Goal: Task Accomplishment & Management: Use online tool/utility

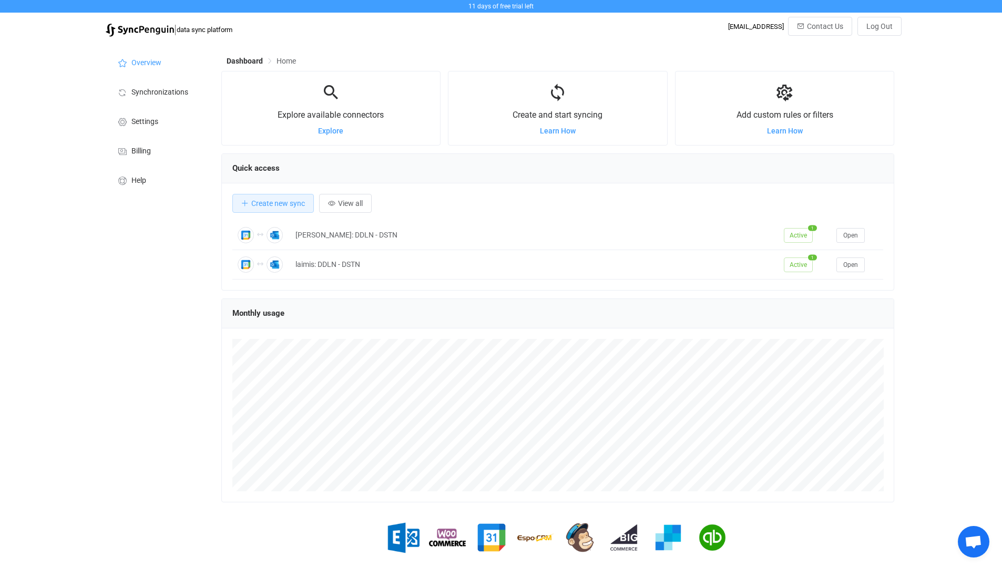
scroll to position [204, 673]
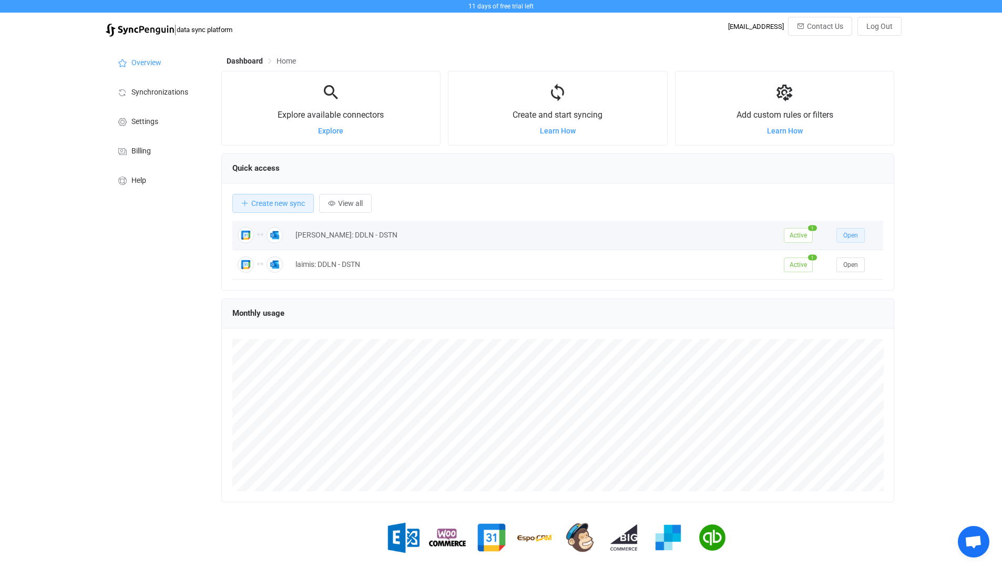
click at [848, 242] on button "Open" at bounding box center [851, 235] width 28 height 15
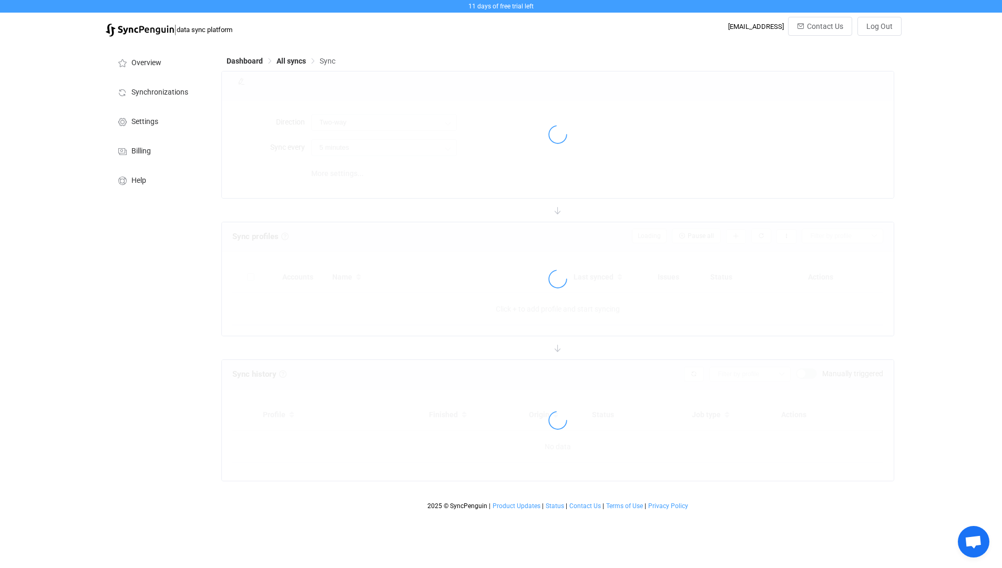
type input "12 hours"
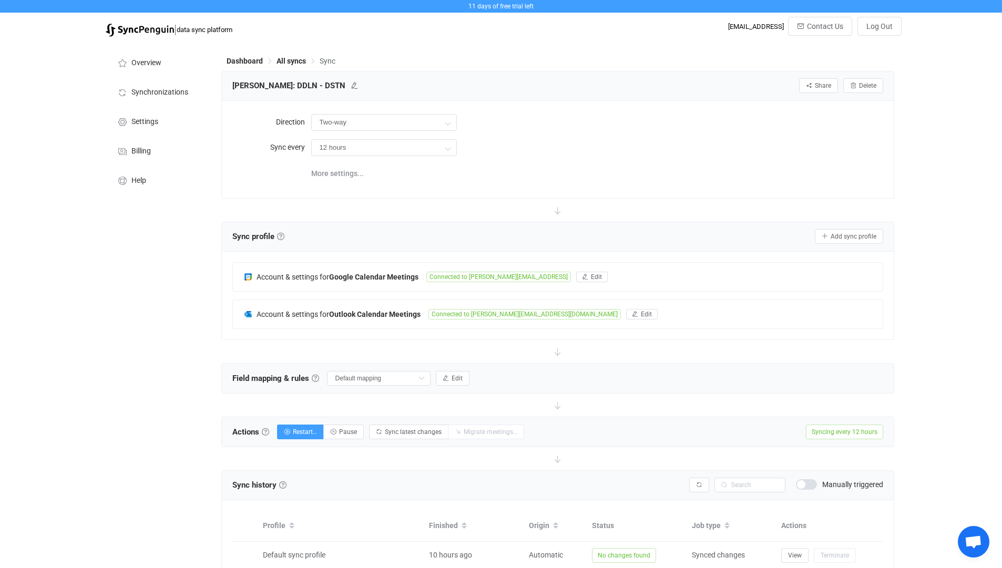
scroll to position [63, 0]
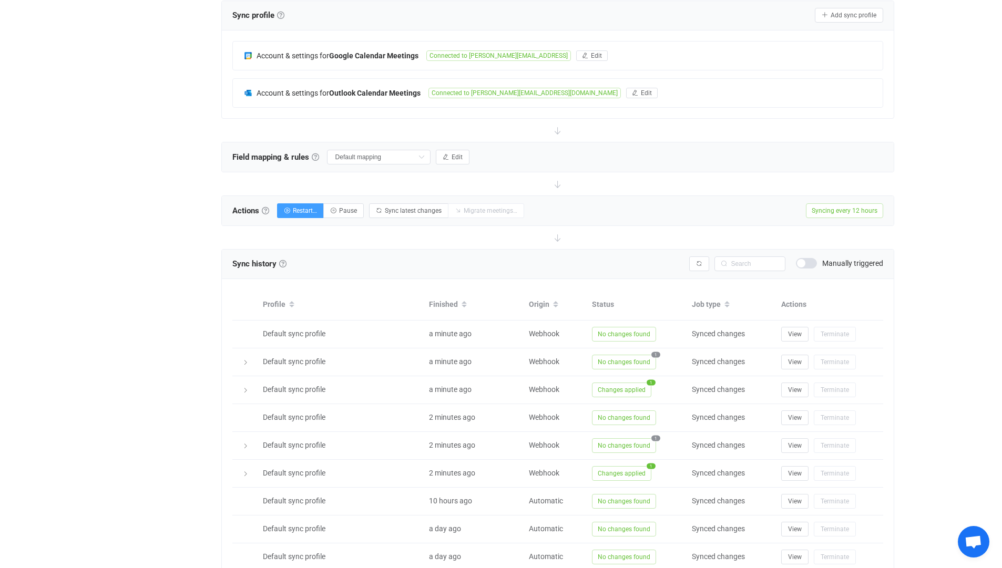
scroll to position [318, 0]
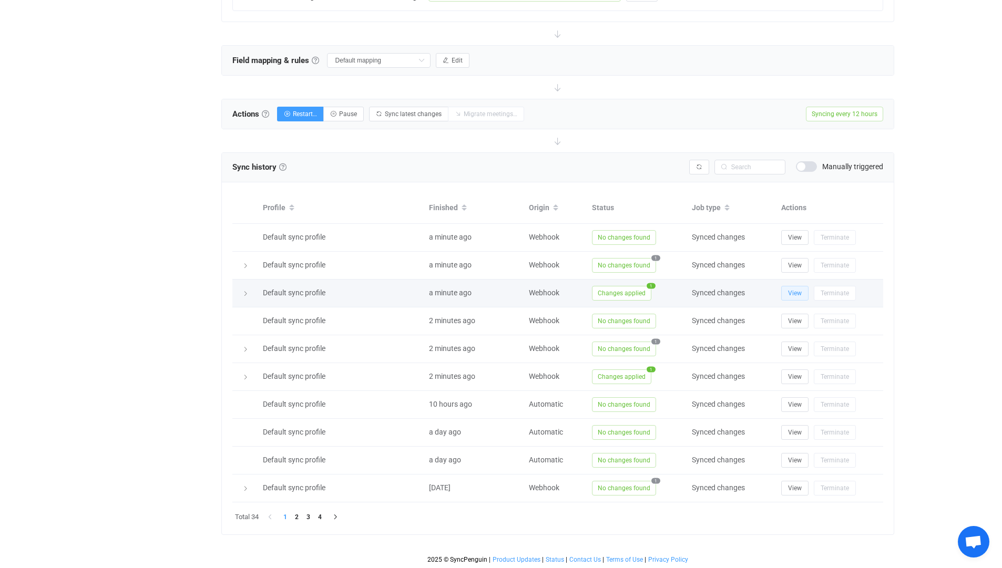
click at [795, 292] on span "View" at bounding box center [795, 293] width 14 height 7
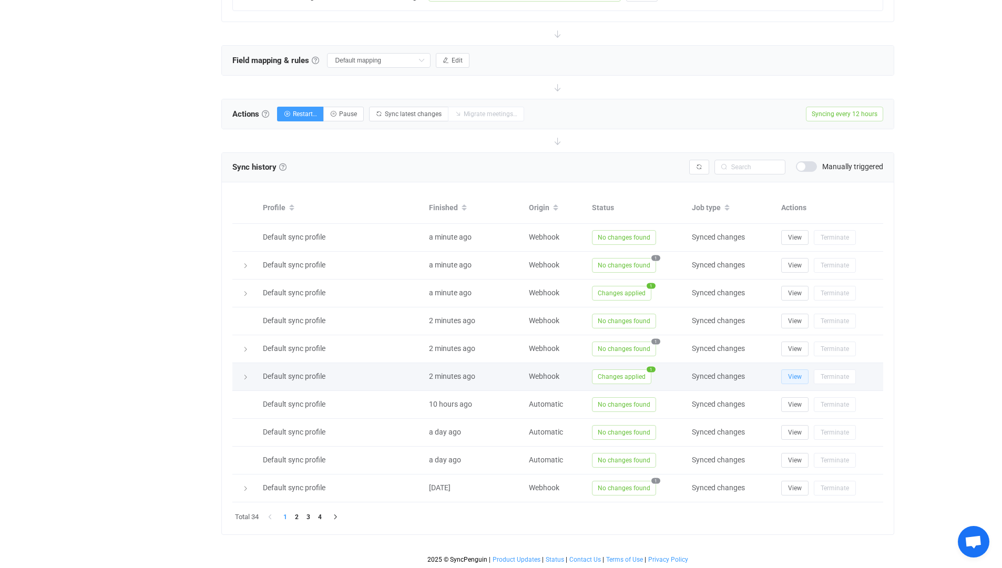
click at [790, 376] on span "View" at bounding box center [795, 376] width 14 height 7
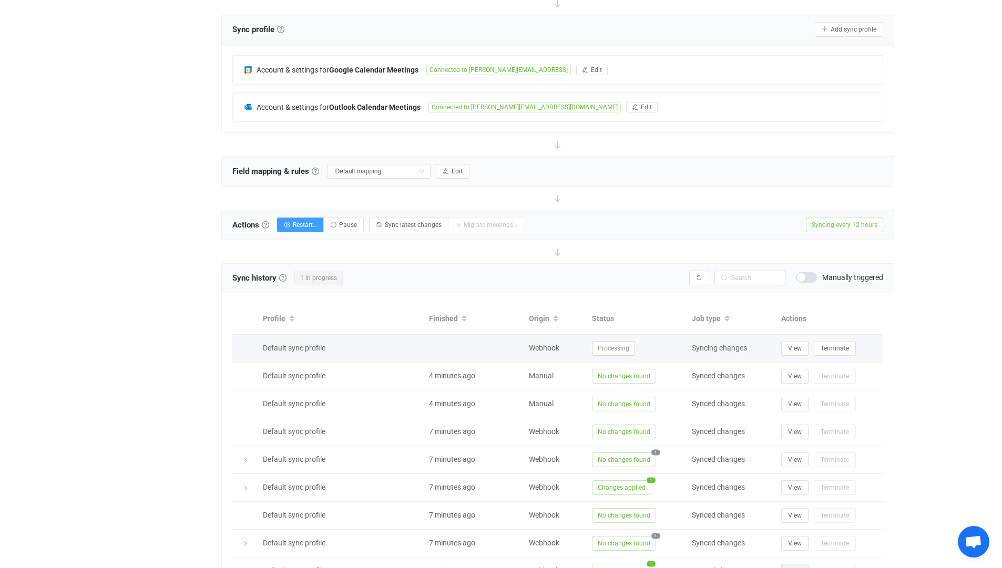
scroll to position [316, 0]
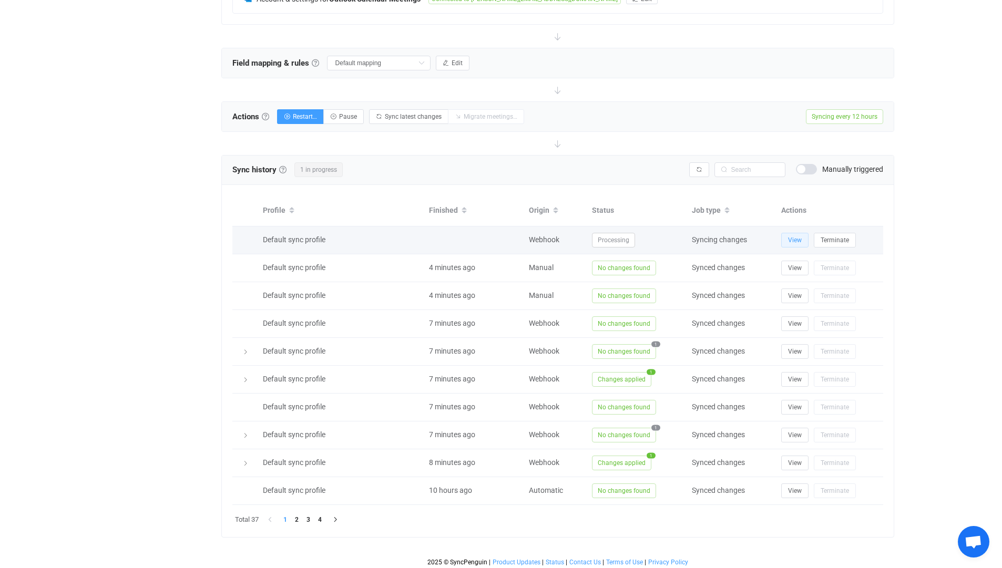
click at [787, 237] on button "View" at bounding box center [794, 240] width 27 height 15
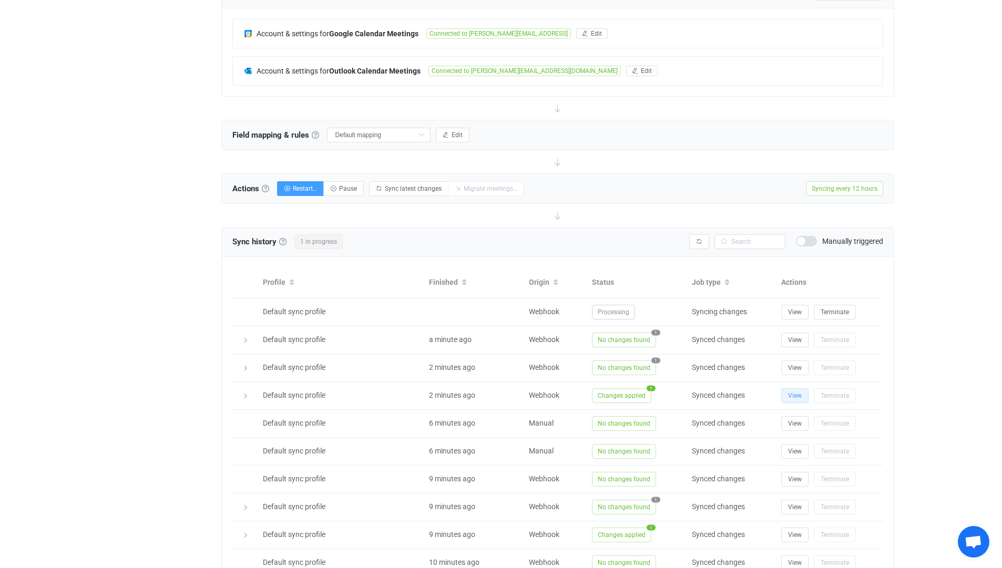
scroll to position [318, 0]
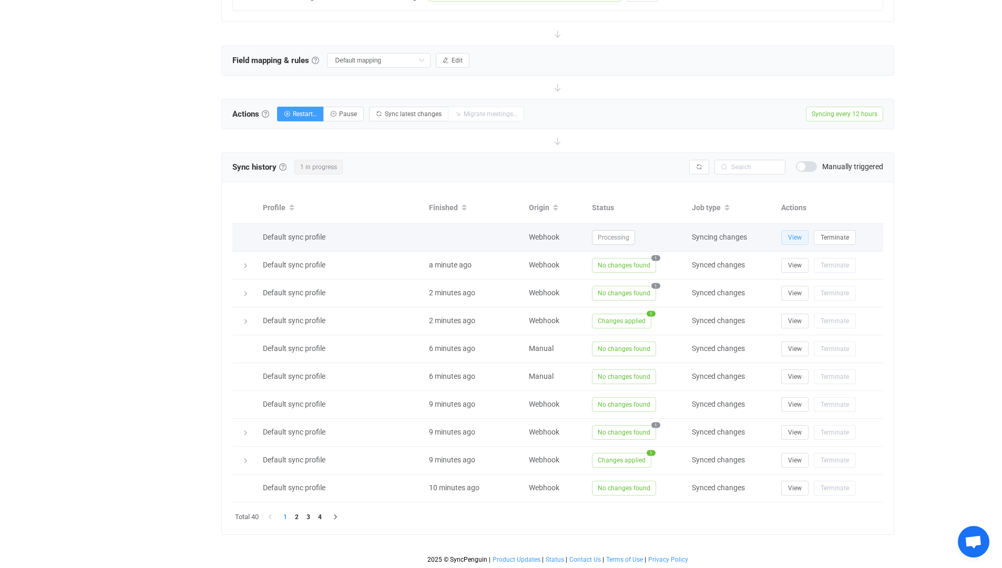
click at [785, 242] on button "View" at bounding box center [794, 237] width 27 height 15
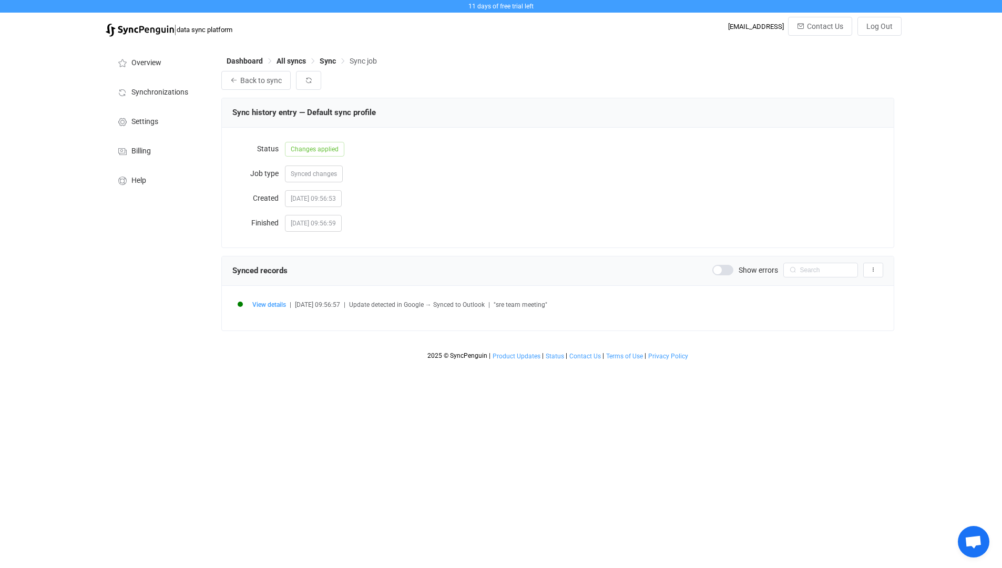
click at [510, 306] on span ""sre team meeting"" at bounding box center [521, 304] width 54 height 7
click at [380, 302] on span "Deletion detected in Google → Deleted from Outlook" at bounding box center [422, 304] width 147 height 7
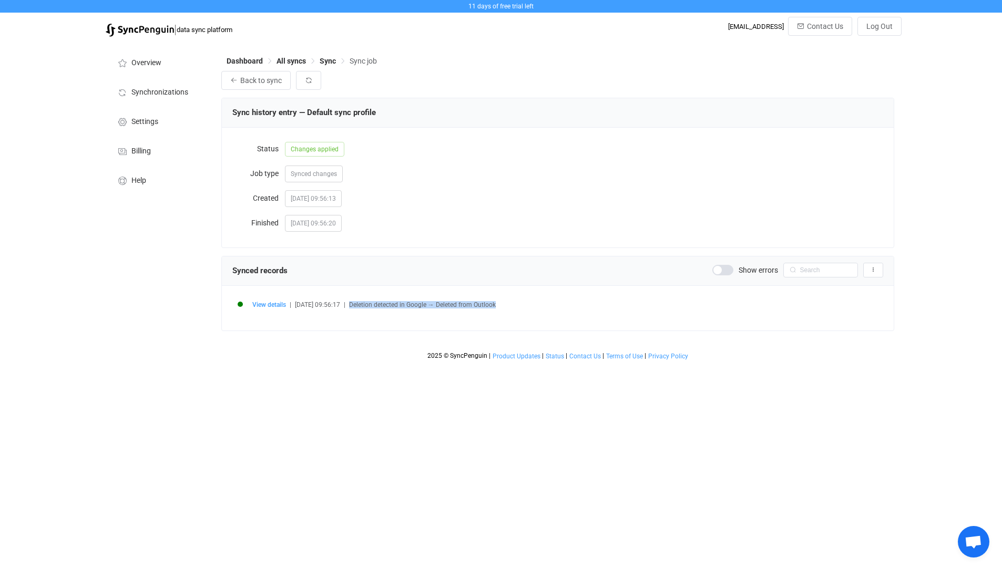
click at [362, 365] on html "11 days of free trial left | data sync platform it-procurement@daedalean.ai Con…" at bounding box center [501, 182] width 1002 height 365
click at [329, 60] on span "Sync" at bounding box center [328, 61] width 16 height 8
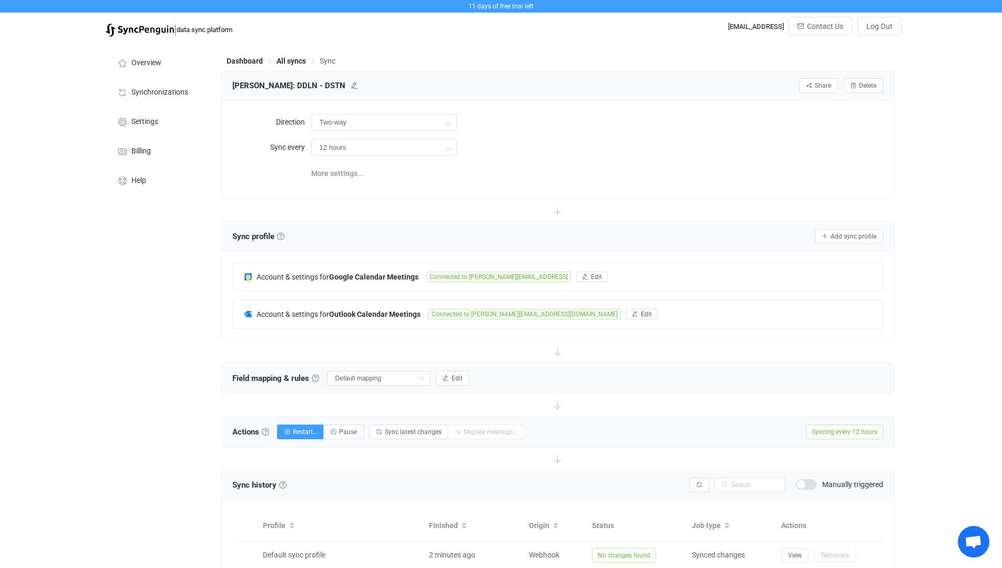
scroll to position [252, 0]
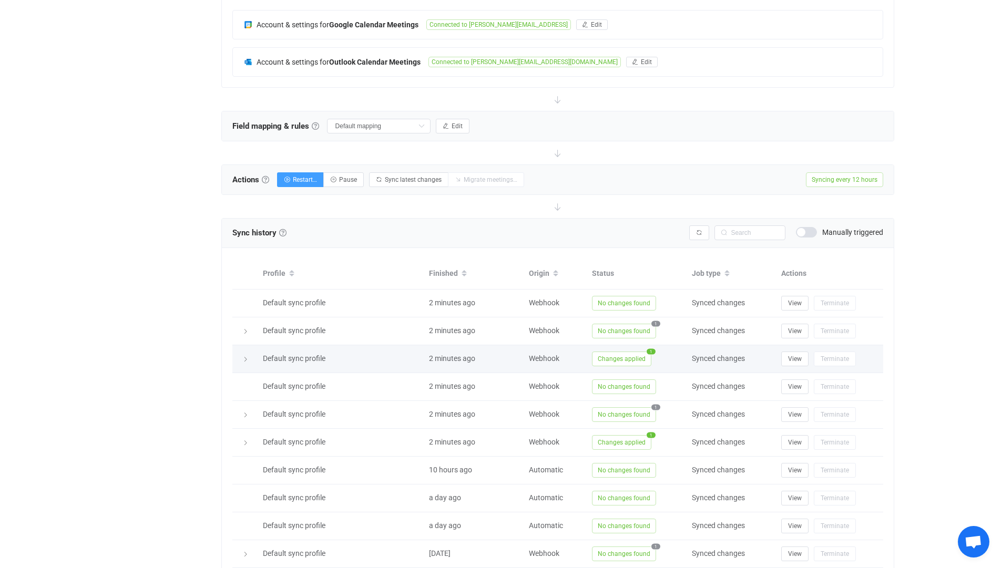
click at [650, 353] on span "1" at bounding box center [651, 352] width 9 height 6
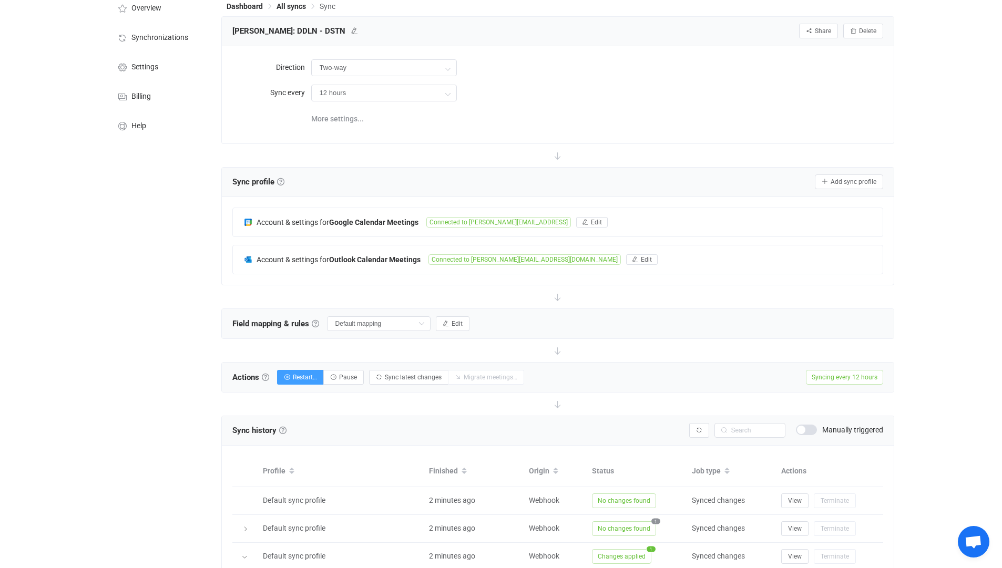
scroll to position [0, 0]
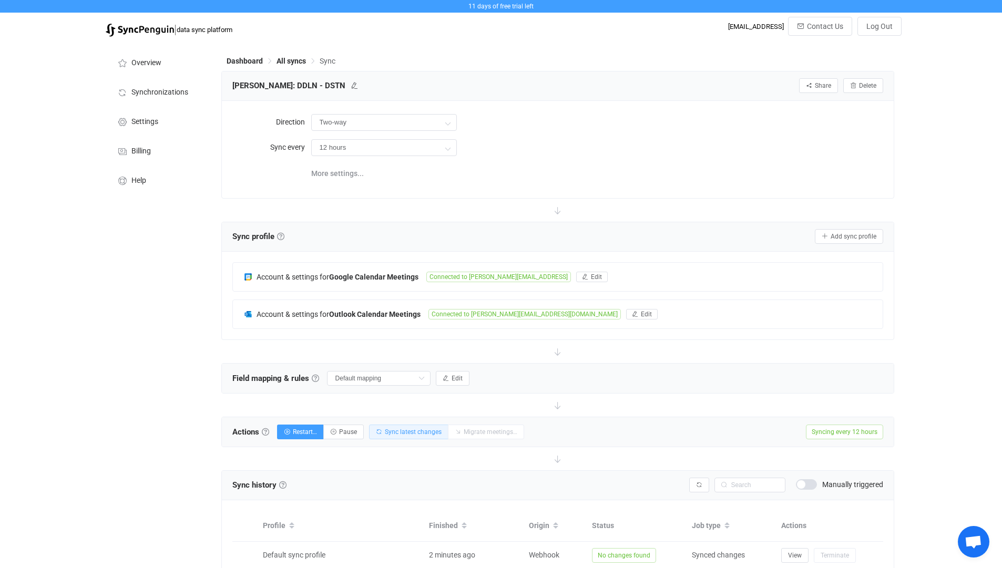
click at [390, 429] on span "Sync latest changes" at bounding box center [413, 432] width 57 height 7
click at [403, 125] on input "Two-way" at bounding box center [384, 122] width 146 height 17
click at [629, 132] on div "Two-way" at bounding box center [597, 122] width 573 height 22
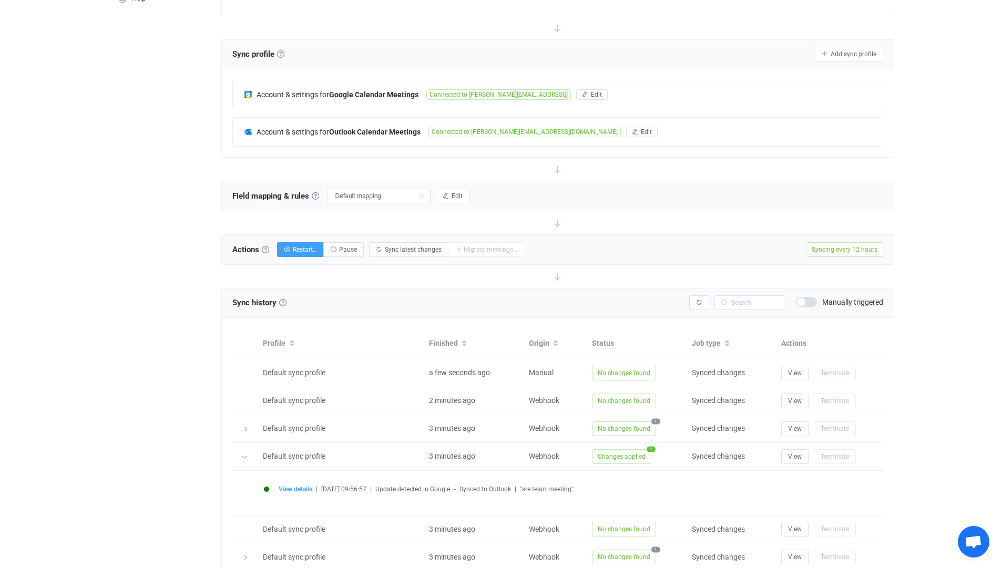
scroll to position [189, 0]
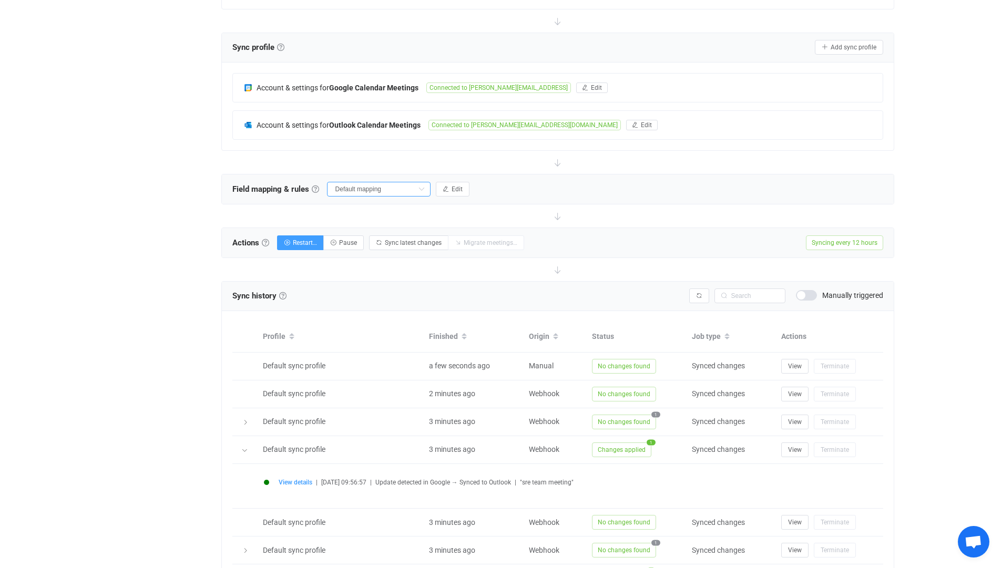
click at [418, 189] on input "Default mapping" at bounding box center [379, 189] width 104 height 15
click at [138, 255] on div "Overview Synchronizations Settings Billing Help" at bounding box center [158, 298] width 116 height 890
click at [800, 292] on span at bounding box center [806, 295] width 21 height 11
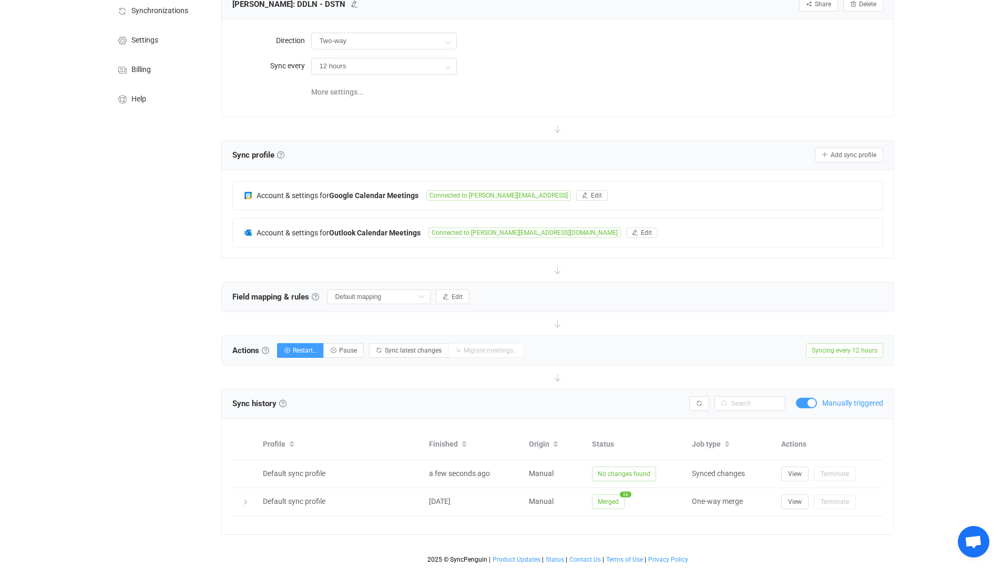
click at [807, 398] on span at bounding box center [806, 403] width 21 height 11
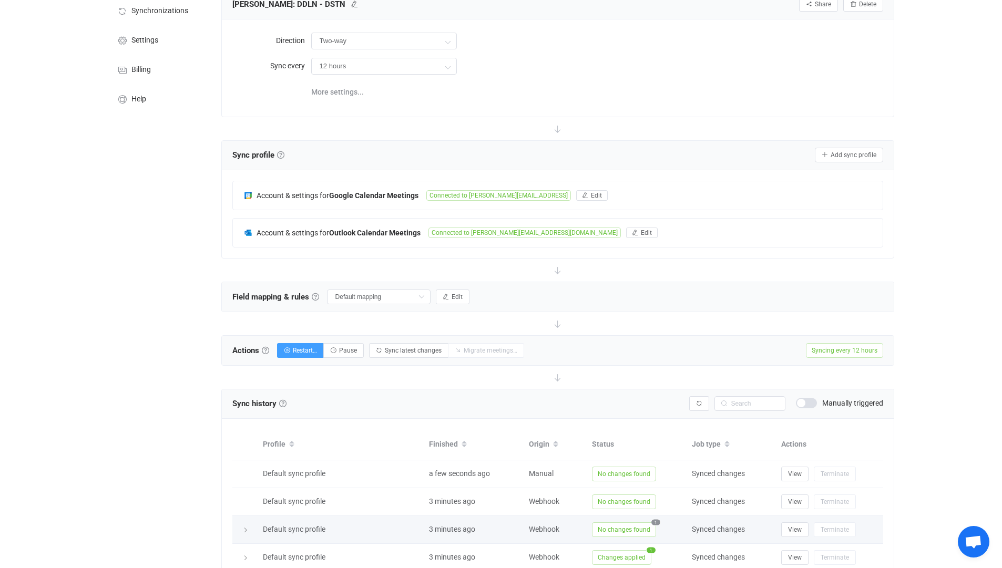
scroll to position [189, 0]
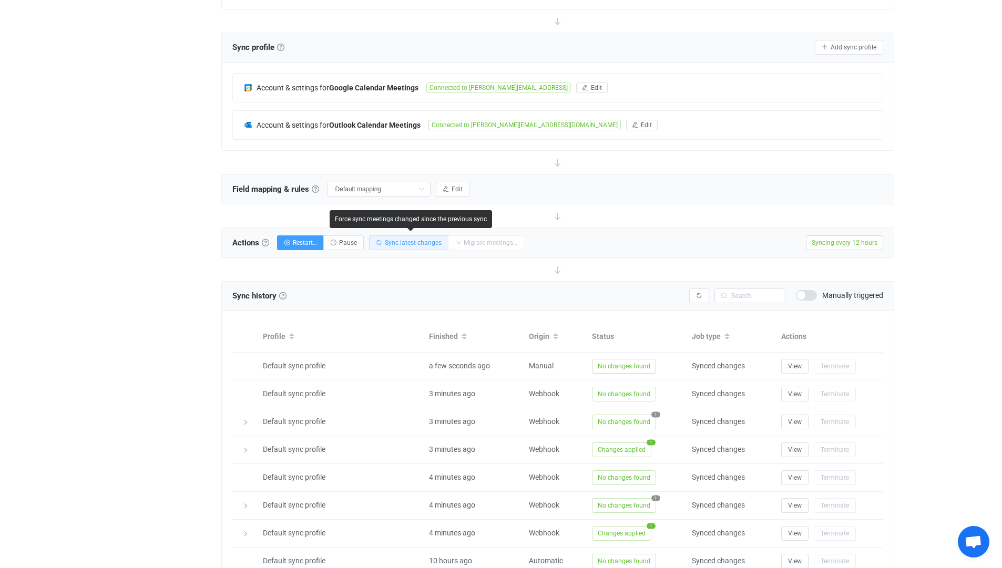
click at [420, 246] on button "Sync latest changes" at bounding box center [408, 243] width 79 height 15
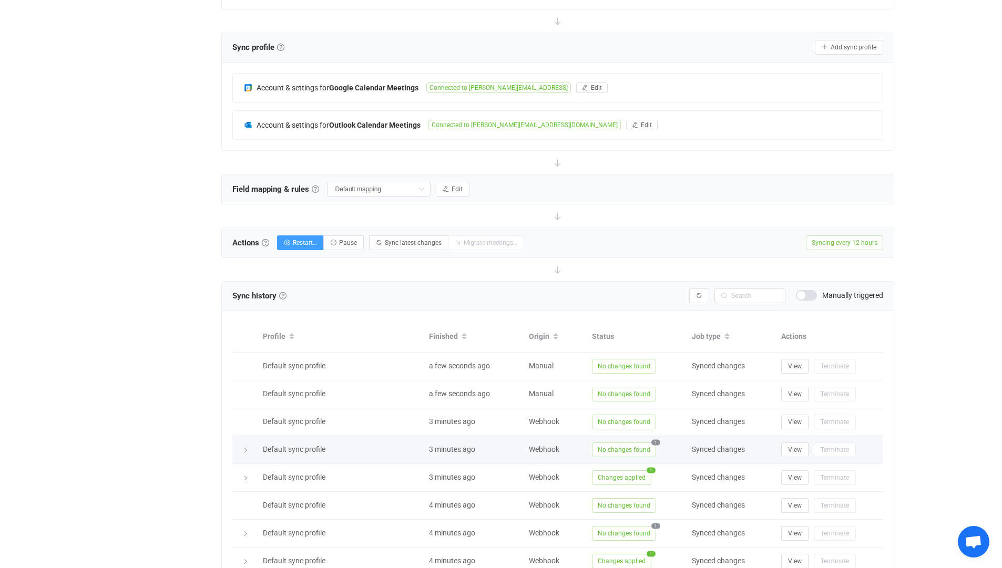
click at [248, 449] on icon at bounding box center [245, 450] width 6 height 6
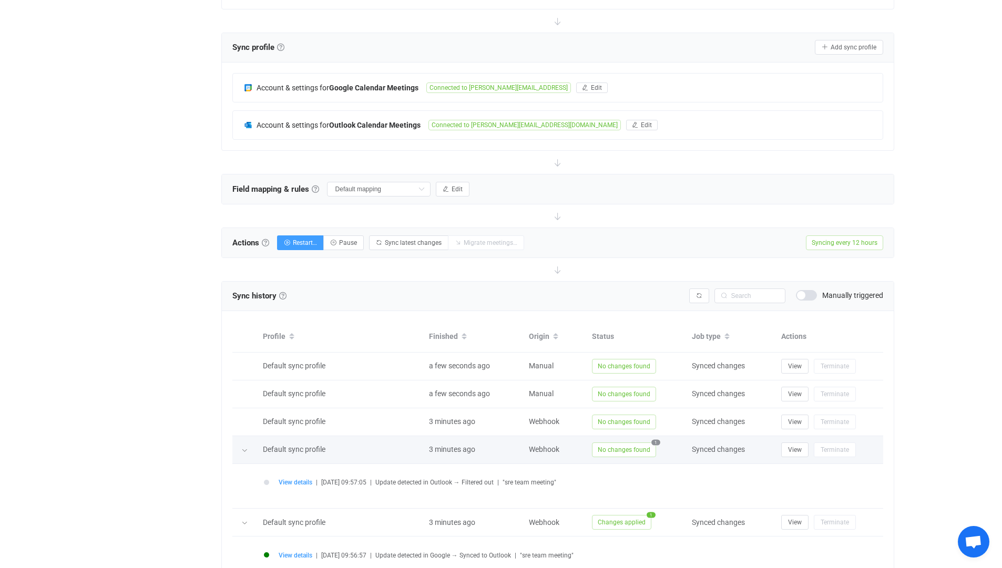
click at [248, 449] on div at bounding box center [245, 450] width 11 height 15
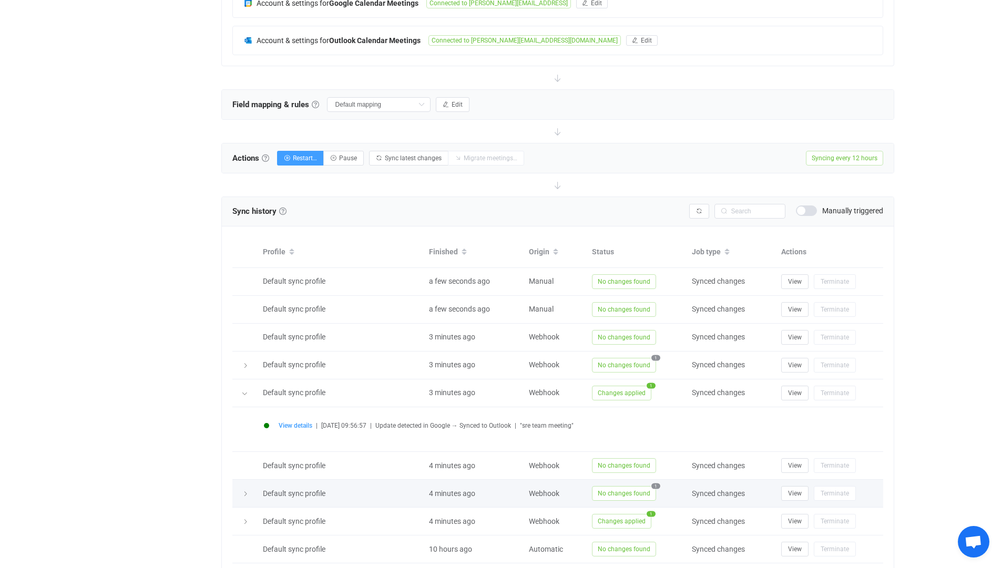
scroll to position [316, 0]
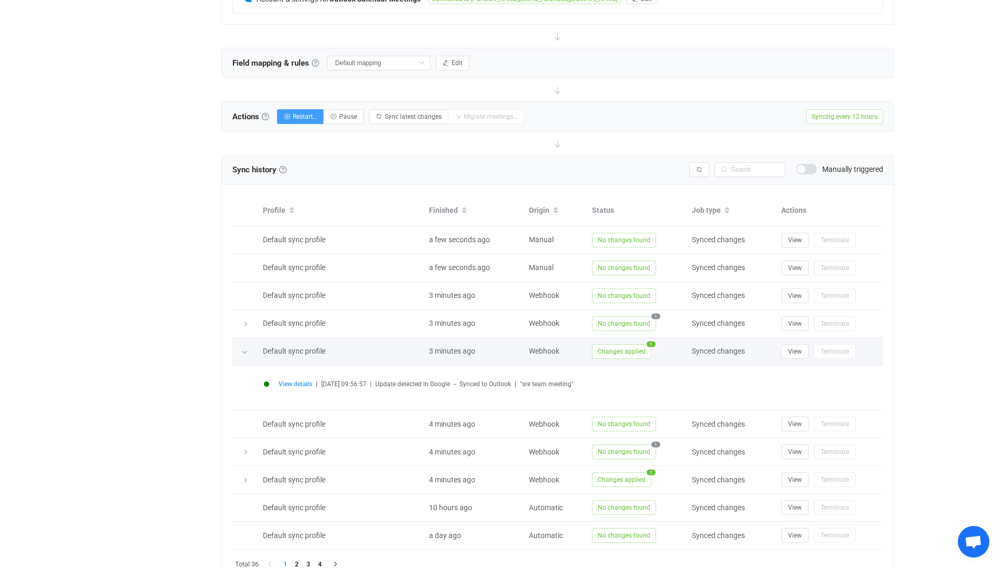
click at [244, 350] on icon at bounding box center [244, 352] width 6 height 6
click at [241, 354] on div at bounding box center [245, 351] width 11 height 15
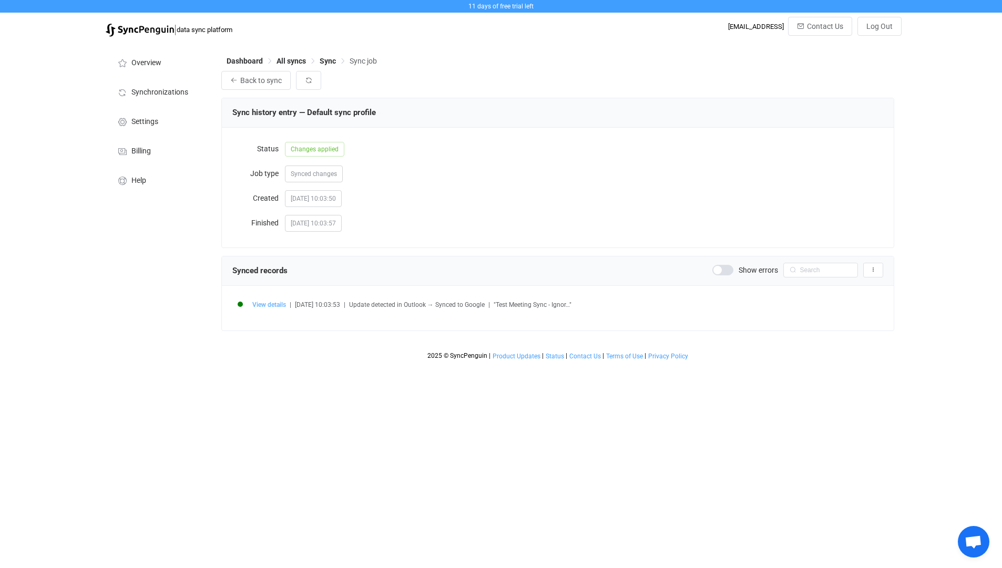
click at [276, 303] on span "View details" at bounding box center [269, 304] width 34 height 7
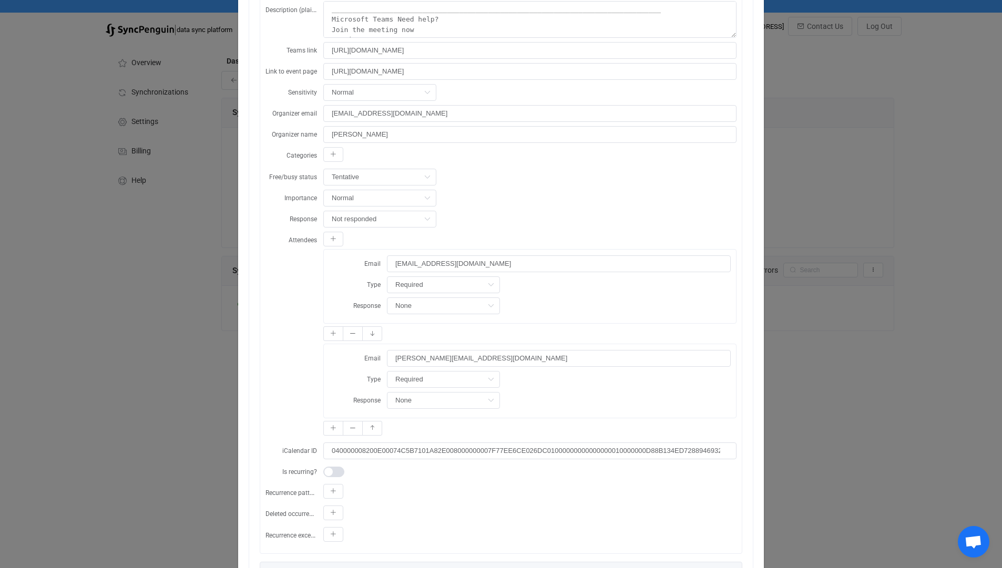
scroll to position [335, 0]
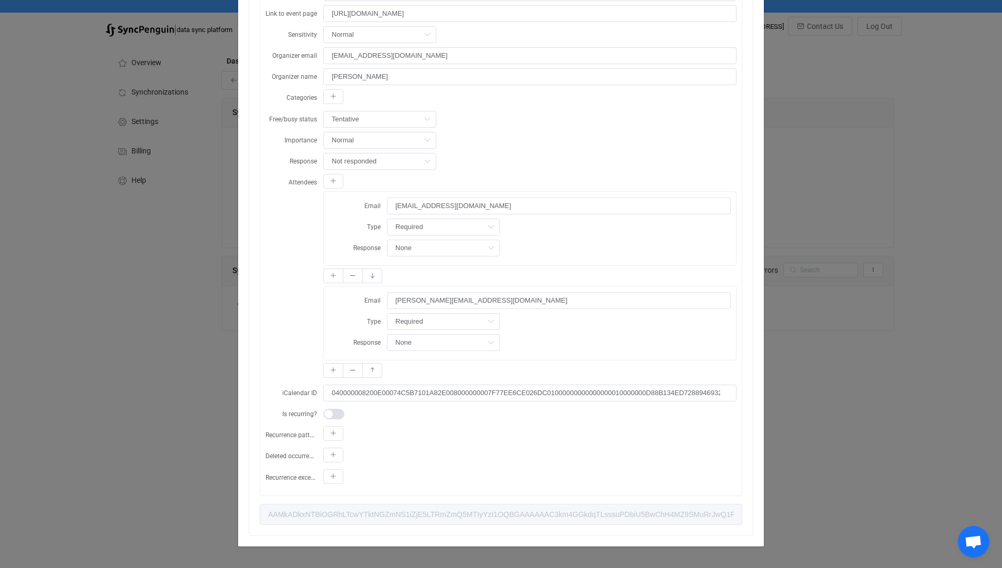
click at [136, 347] on div "Resync Show JSON Source Mapped value Destination Subject Test Meeting Sync - Ig…" at bounding box center [501, 284] width 1002 height 568
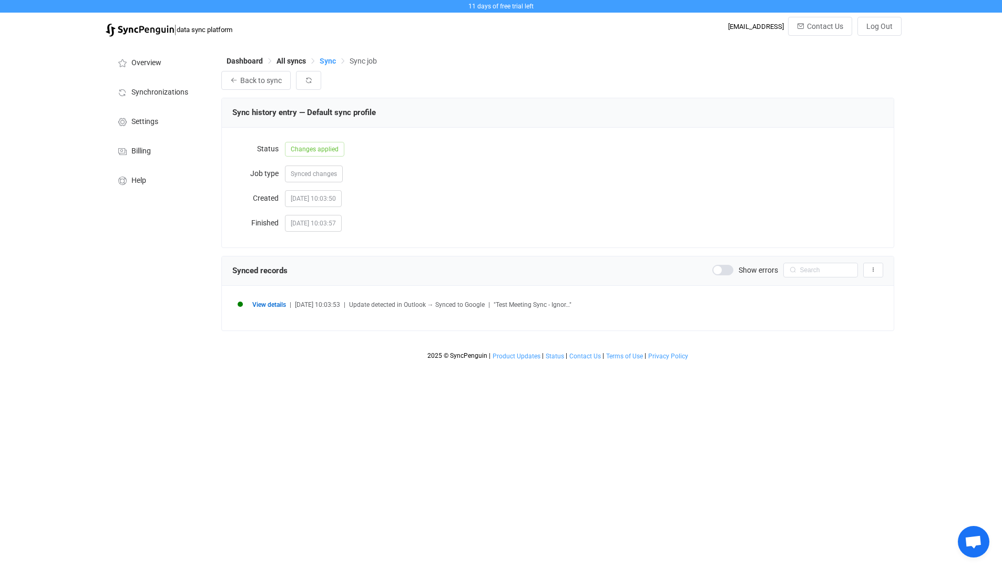
click at [324, 62] on span "Sync" at bounding box center [328, 61] width 16 height 8
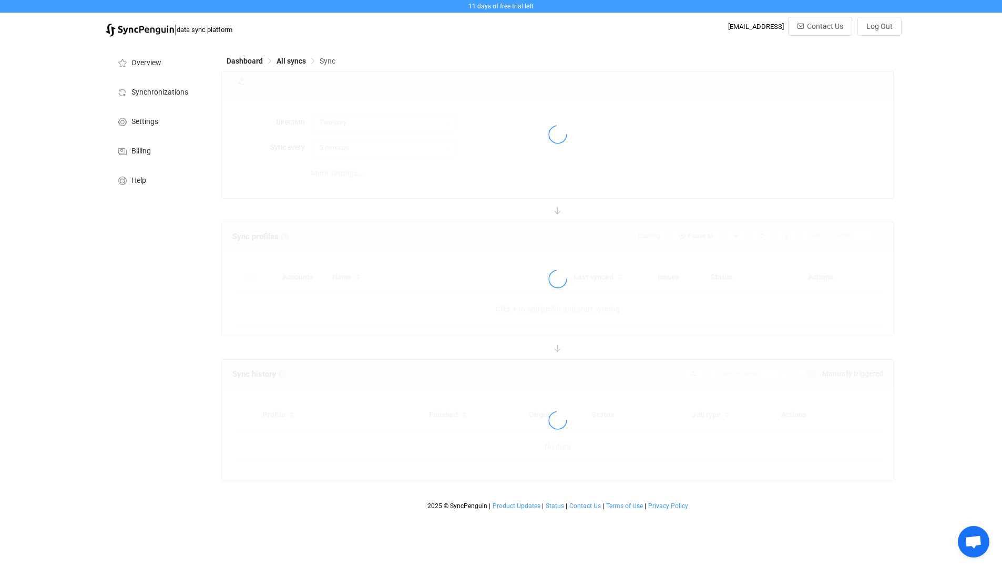
type input "12 hours"
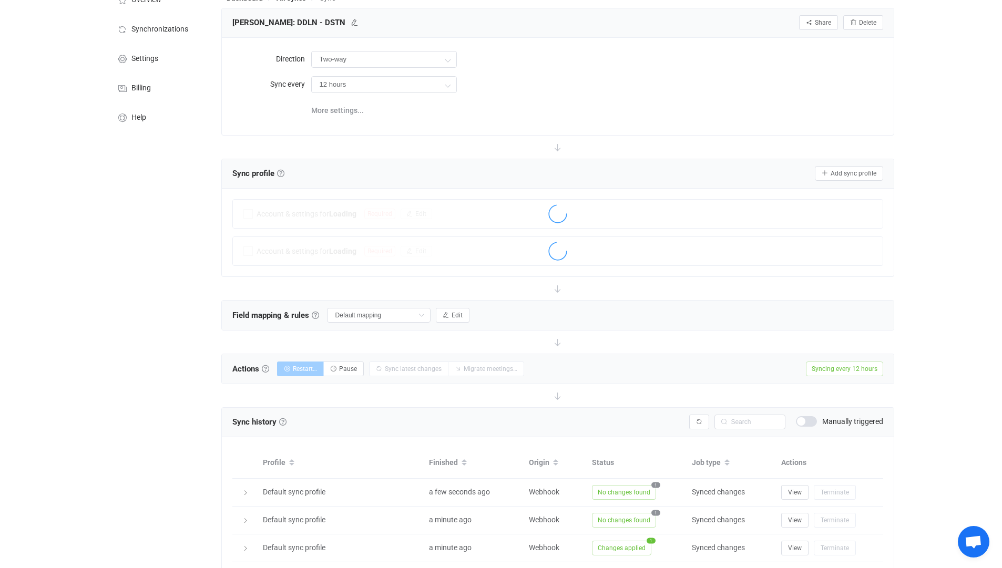
scroll to position [189, 0]
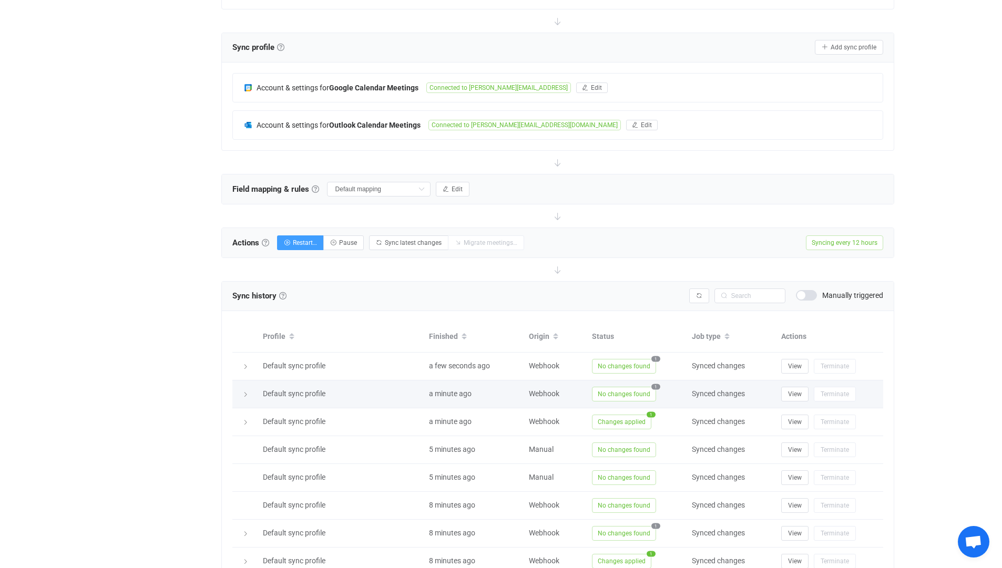
click at [245, 395] on icon at bounding box center [245, 395] width 6 height 6
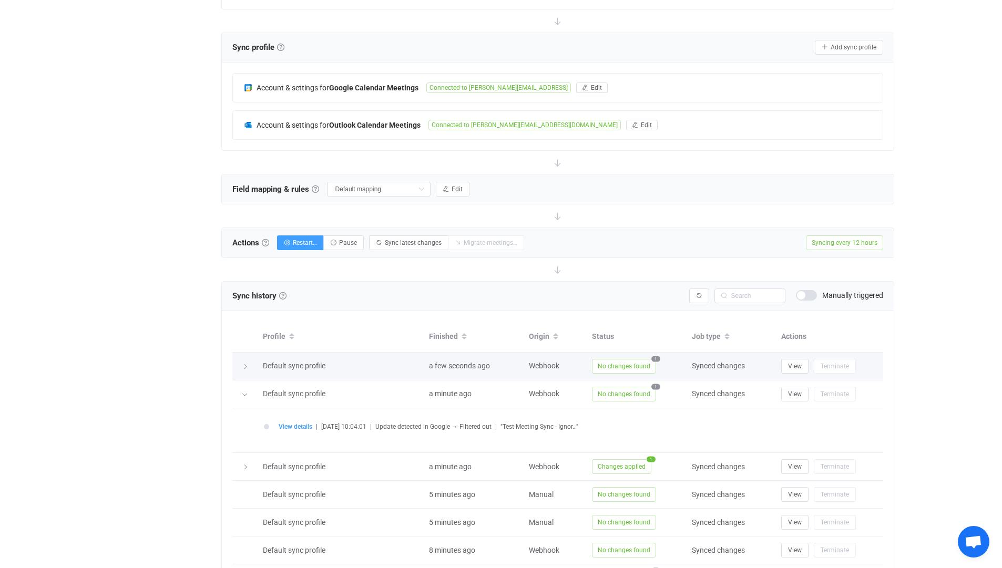
click at [246, 364] on icon at bounding box center [245, 367] width 6 height 6
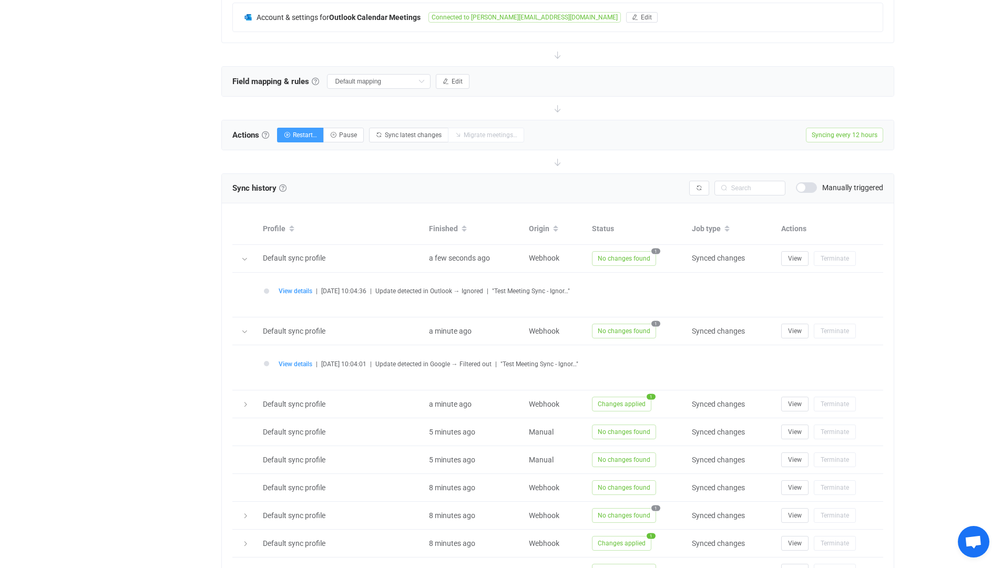
scroll to position [316, 0]
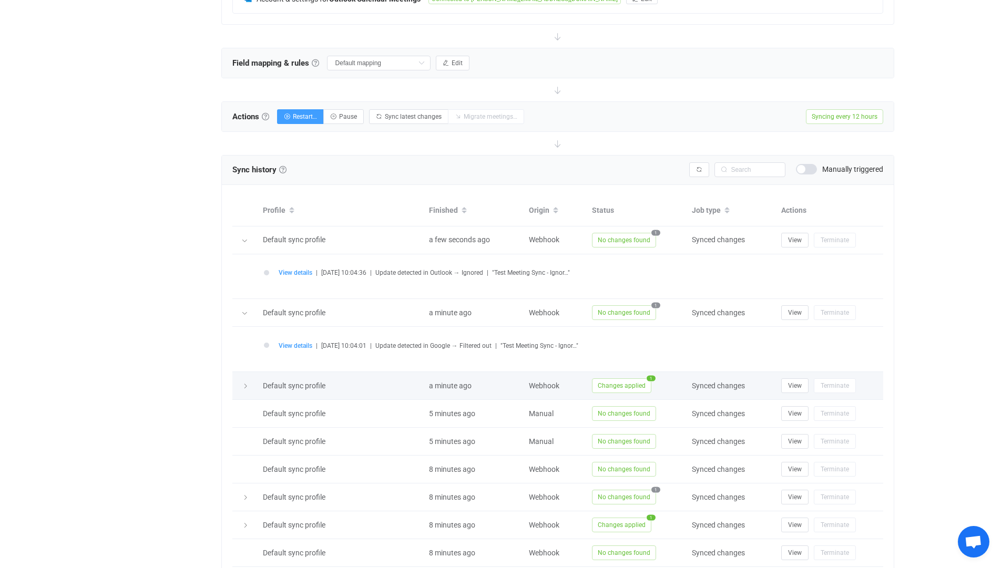
click at [244, 385] on icon at bounding box center [245, 386] width 6 height 6
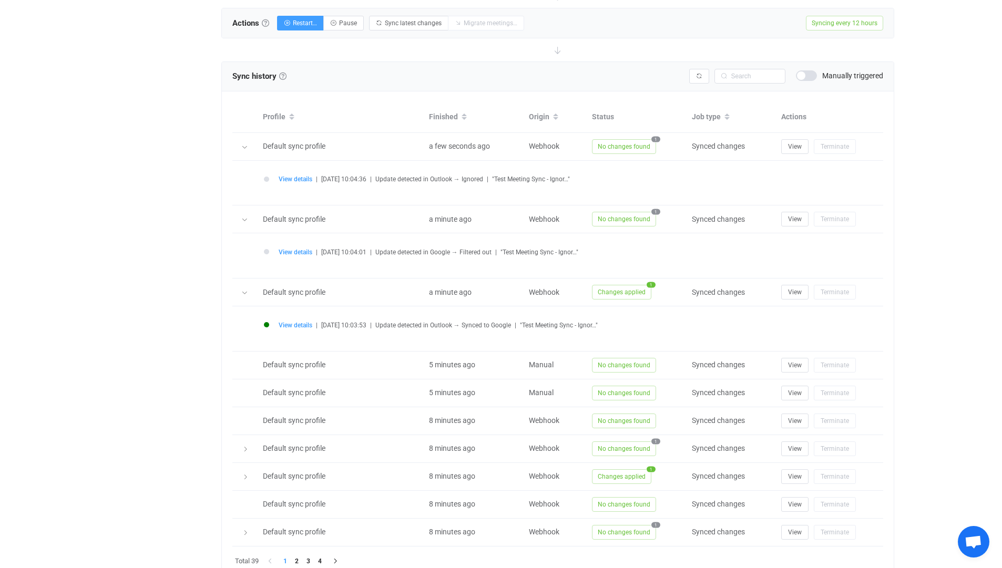
scroll to position [442, 0]
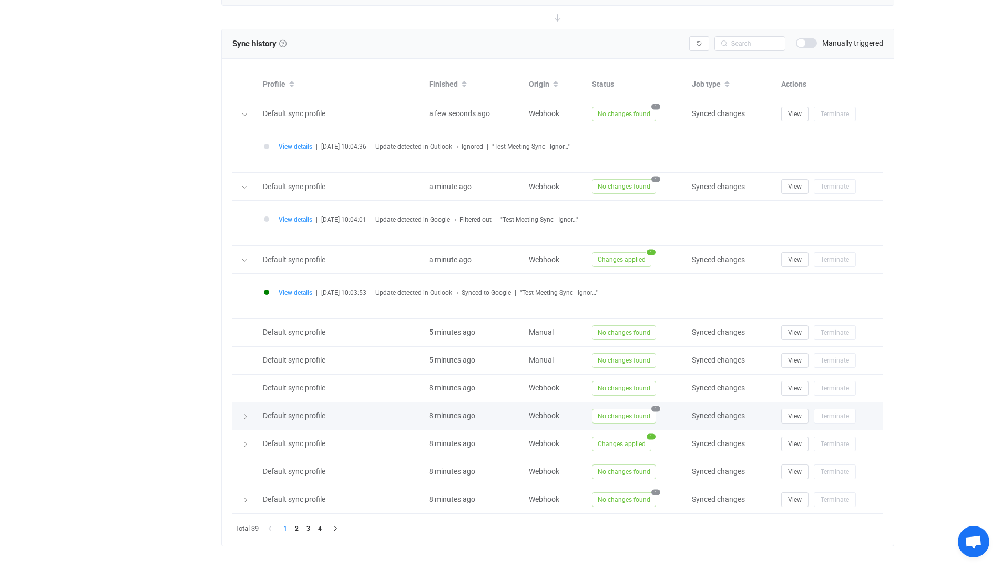
click at [244, 418] on icon at bounding box center [245, 417] width 6 height 6
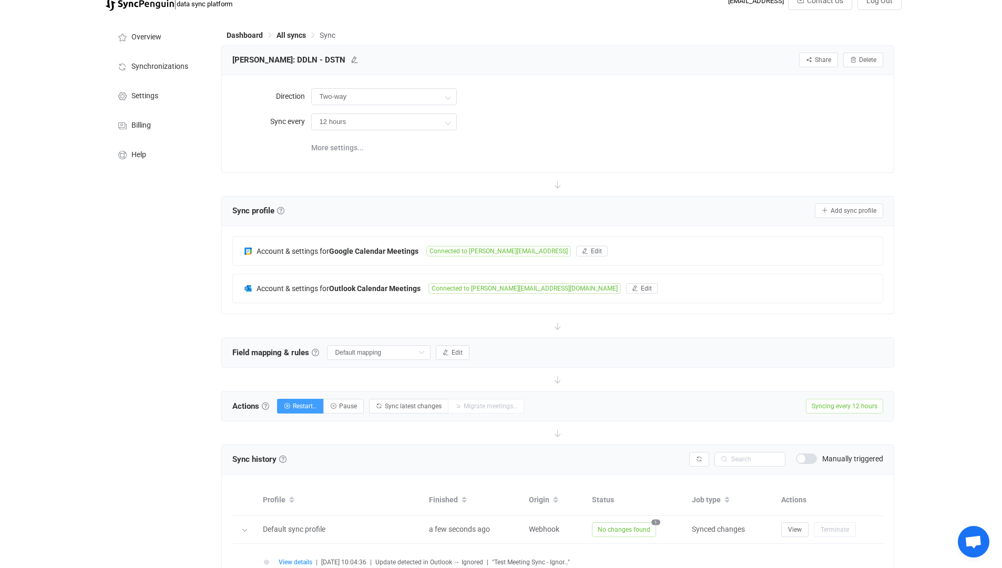
scroll to position [0, 0]
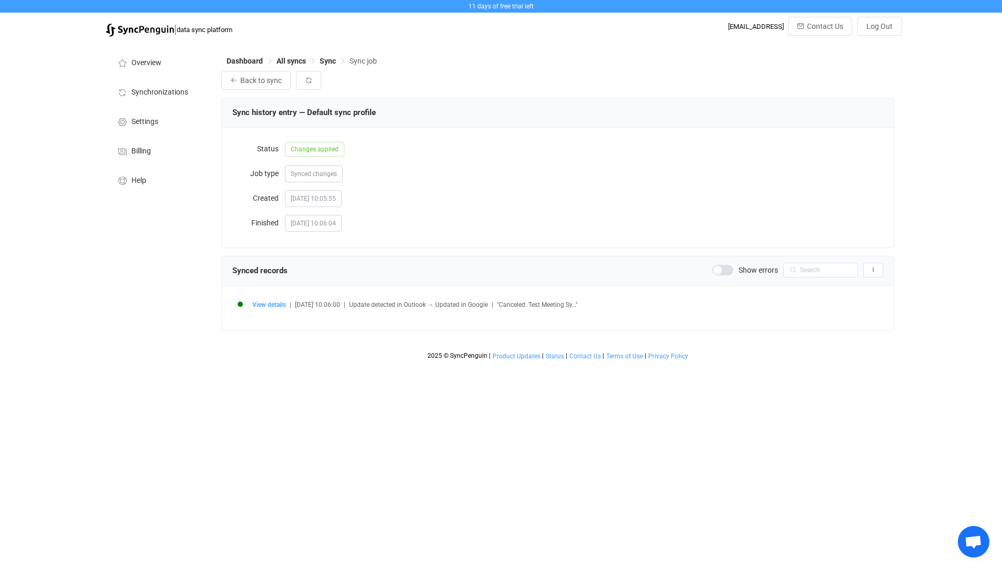
click at [717, 270] on span at bounding box center [723, 270] width 21 height 11
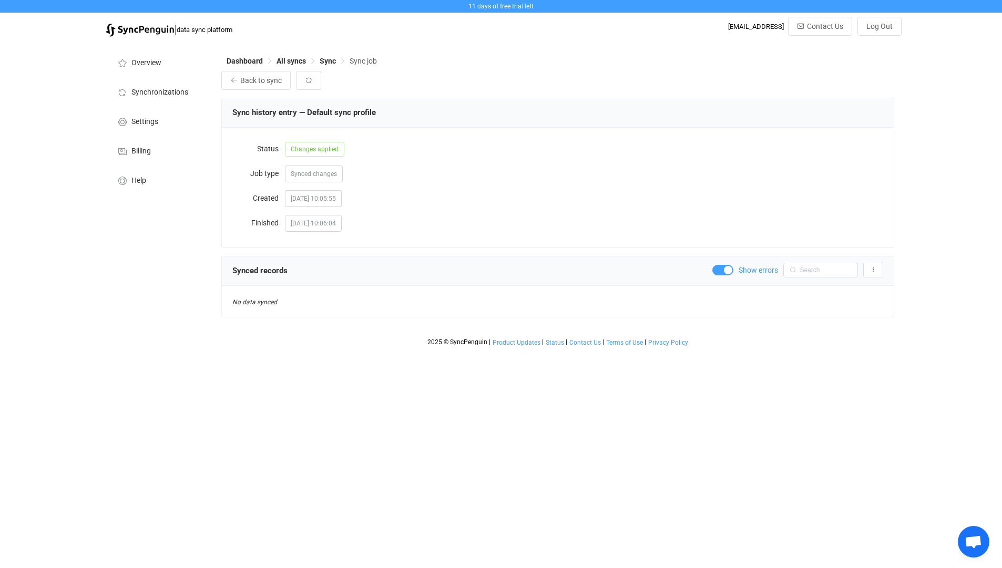
click at [721, 272] on span at bounding box center [723, 270] width 21 height 11
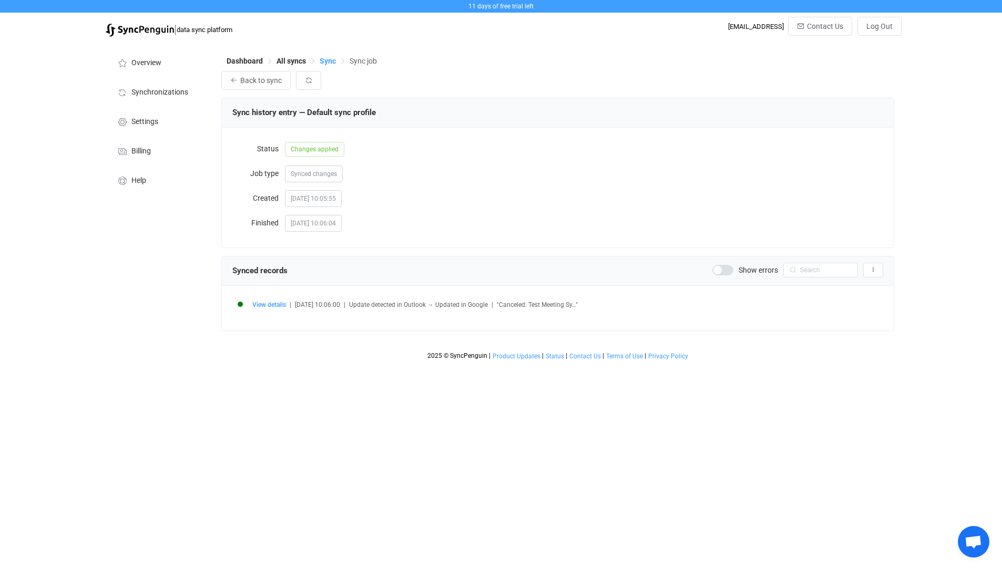
click at [326, 64] on span "Sync" at bounding box center [328, 61] width 16 height 8
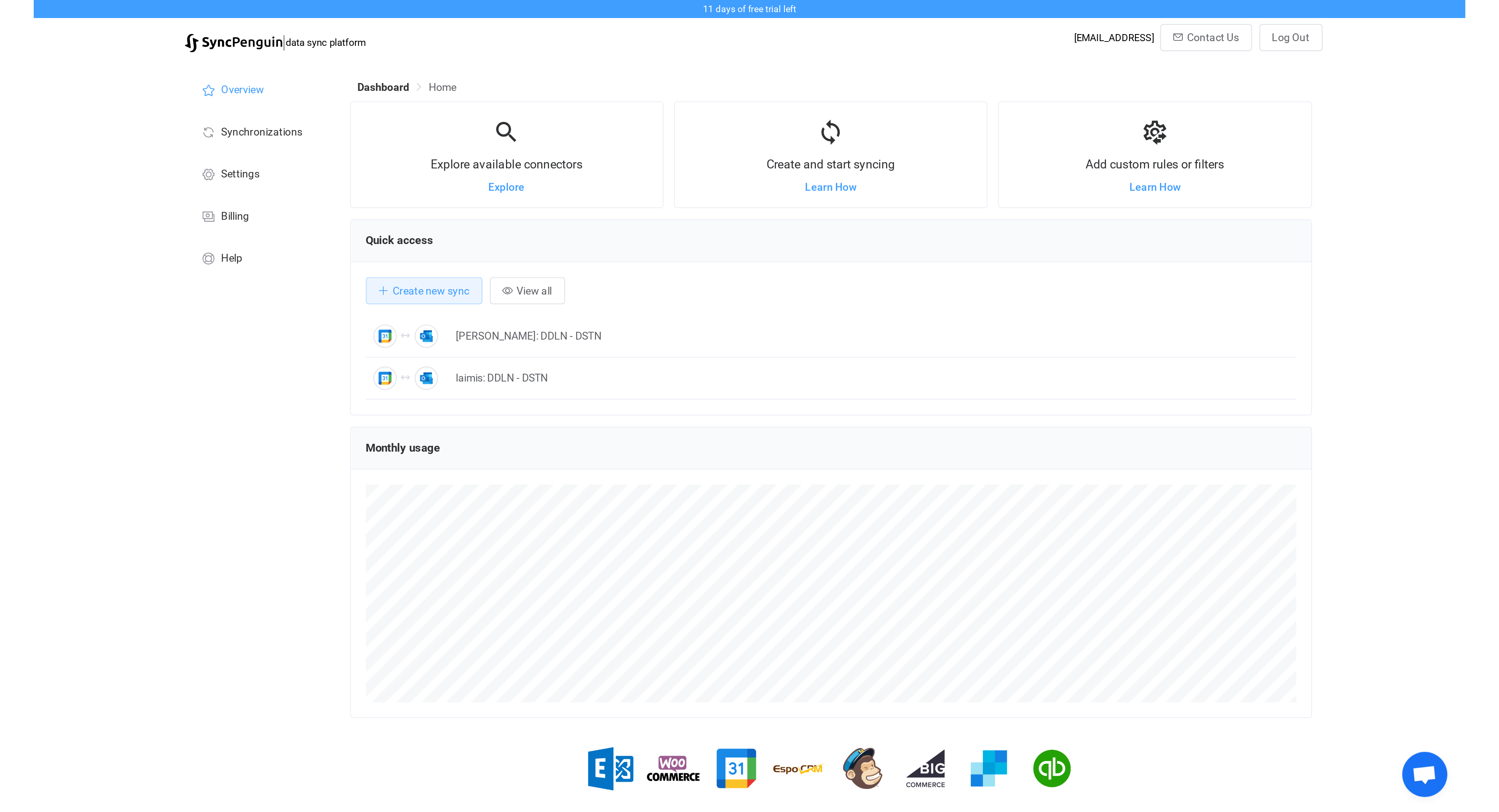
scroll to position [391572, 390854]
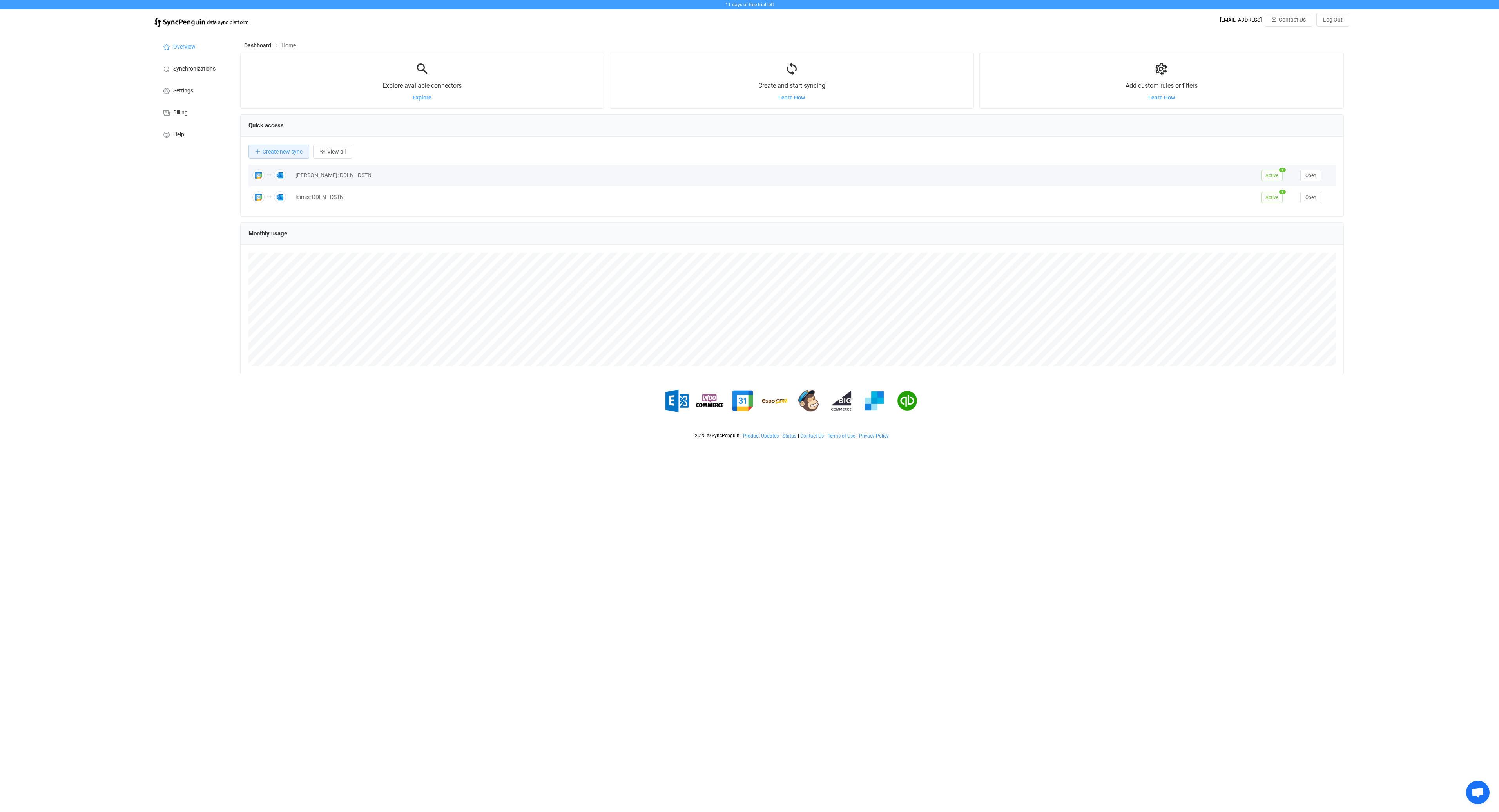
click at [328, 180] on div "[PERSON_NAME]: DDLN - DSTN" at bounding box center [774, 175] width 966 height 9
click at [747, 176] on button "Open" at bounding box center [1311, 175] width 21 height 11
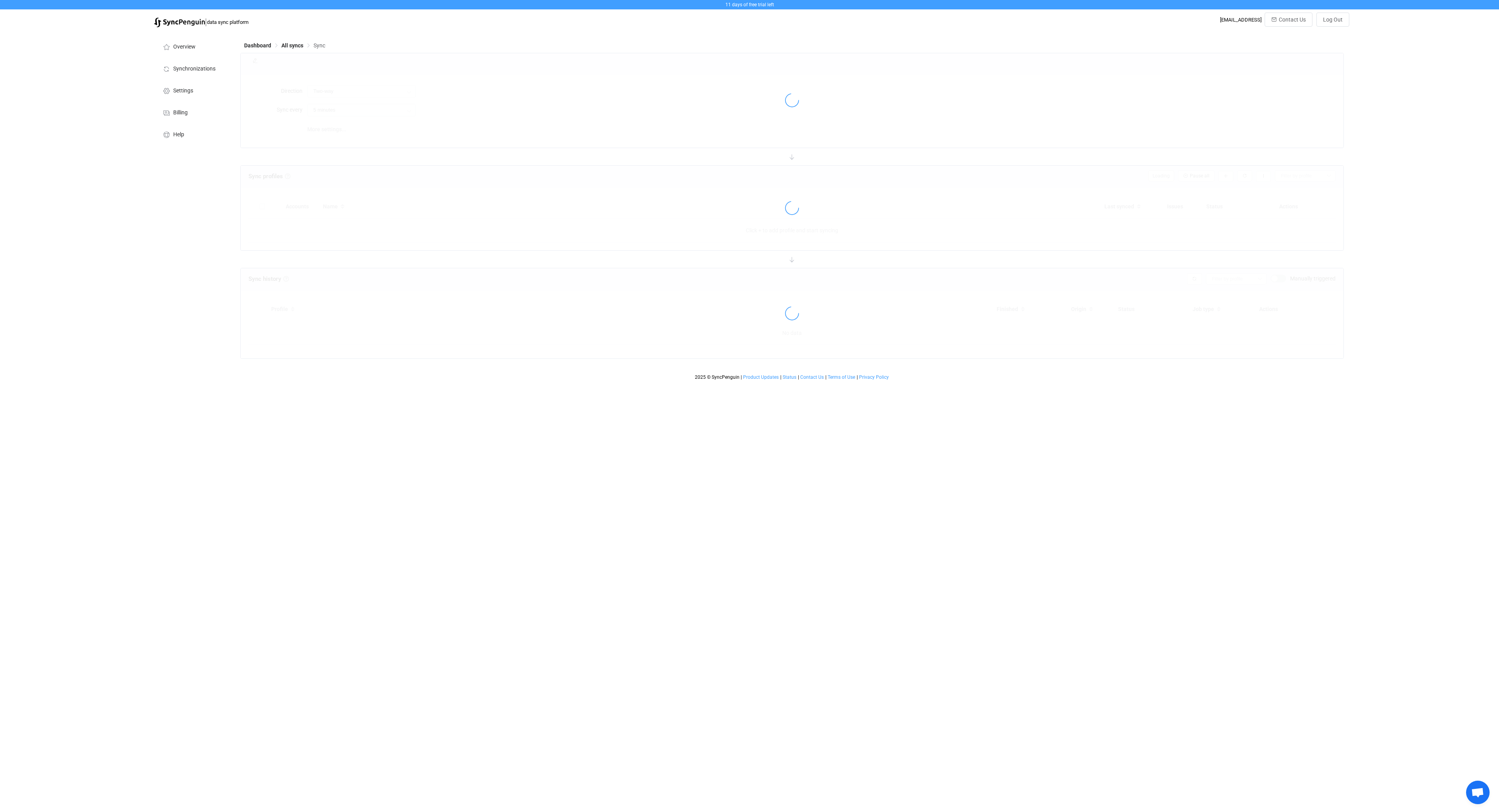
type input "12 hours"
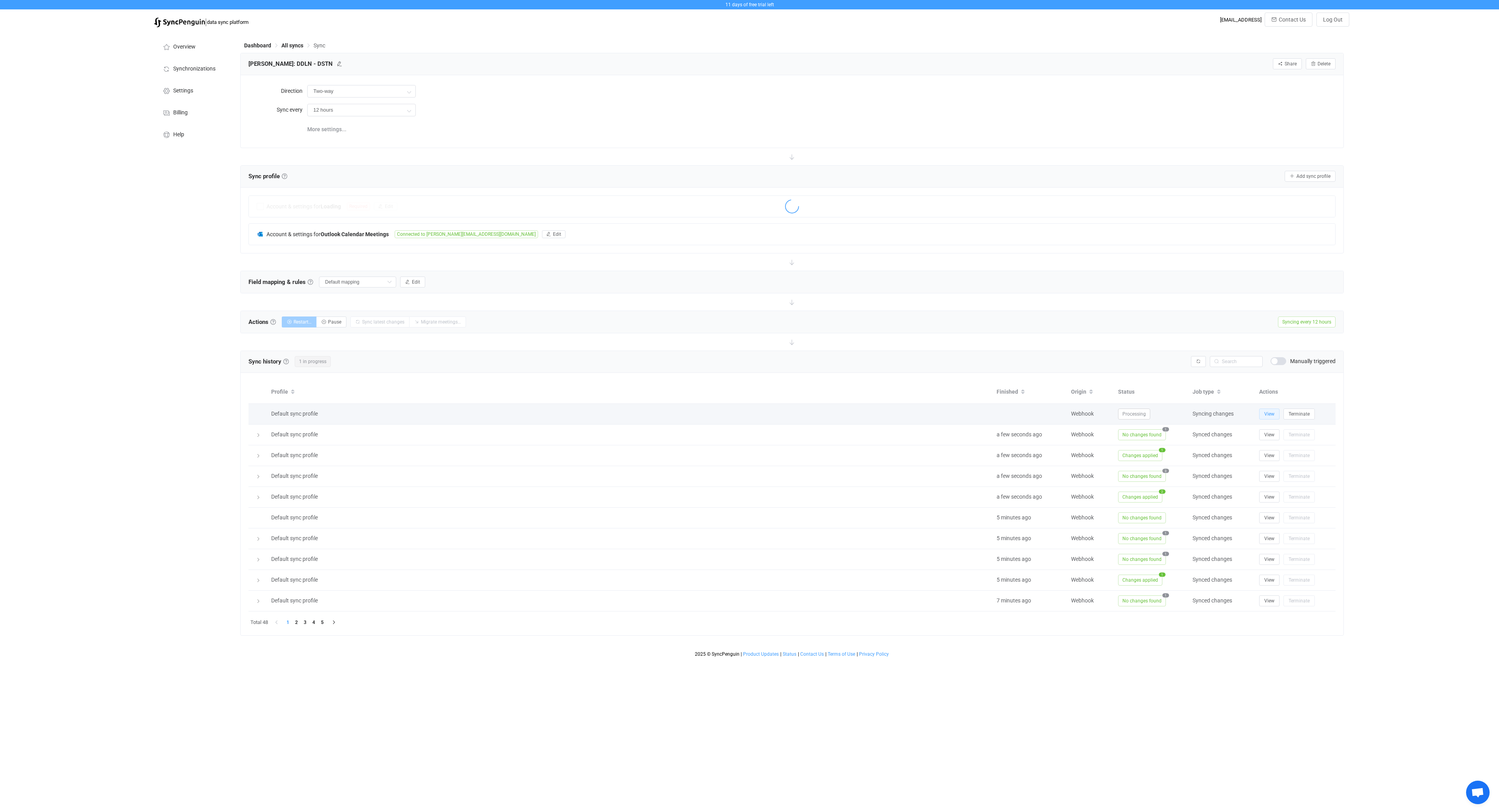
click at [1269, 416] on span "View" at bounding box center [1269, 413] width 10 height 5
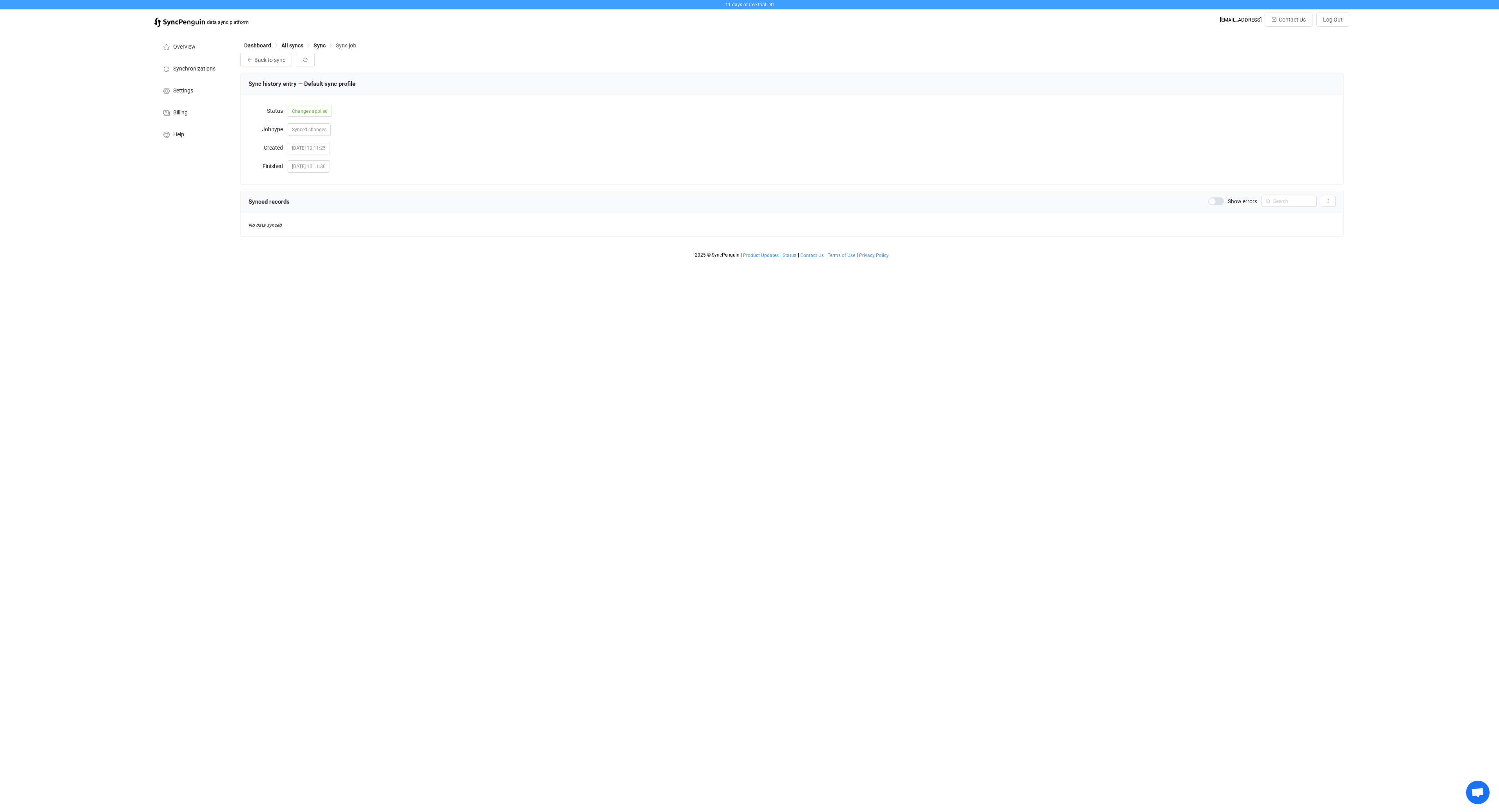
click at [363, 240] on div "2025 © SyncPenguin | Product Updates | Status | Contact Us | Terms of Use | Pri…" at bounding box center [792, 247] width 1104 height 22
click at [321, 47] on span "Sync" at bounding box center [320, 45] width 12 height 6
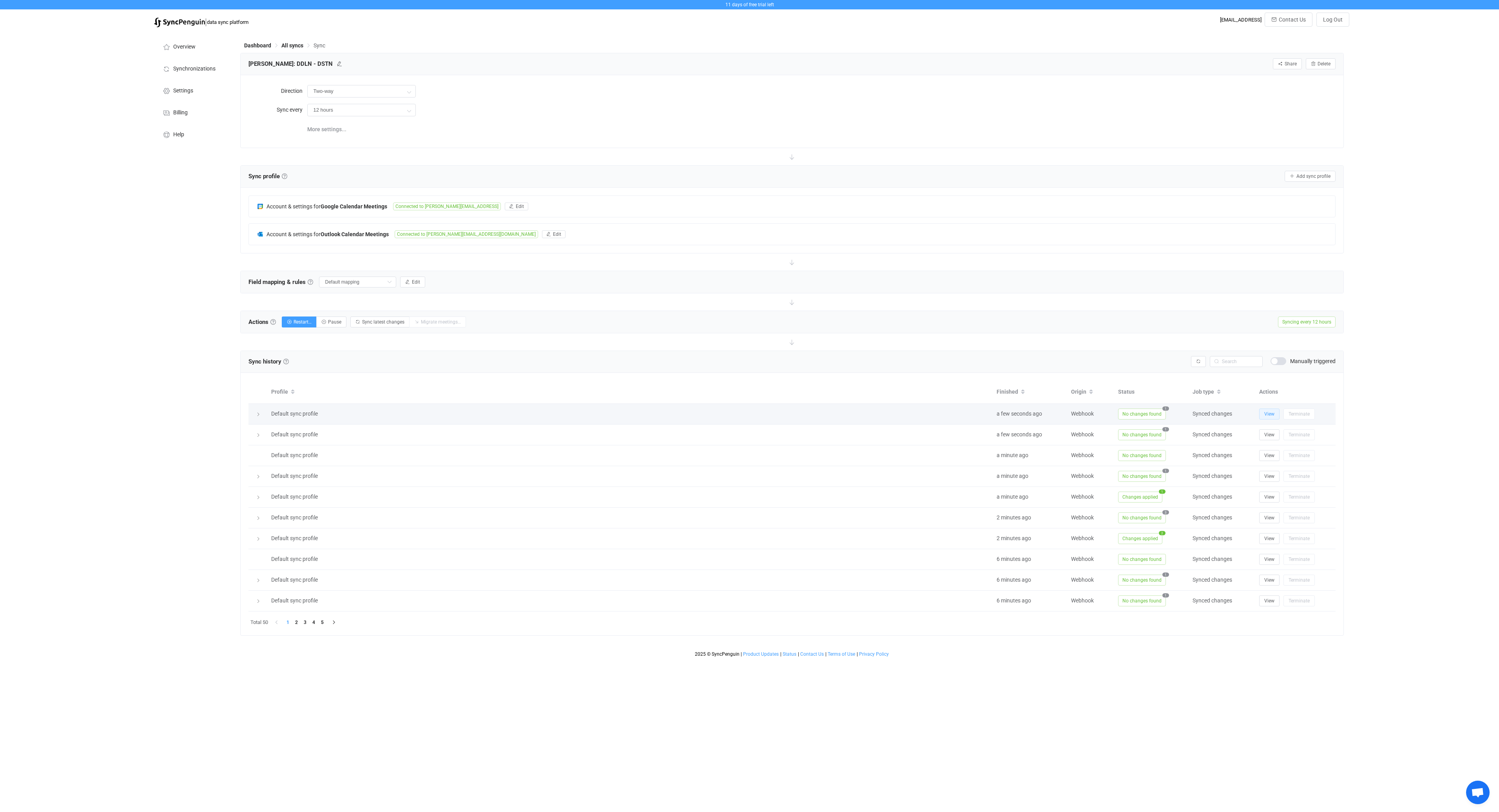
click at [1271, 413] on span "View" at bounding box center [1269, 413] width 10 height 5
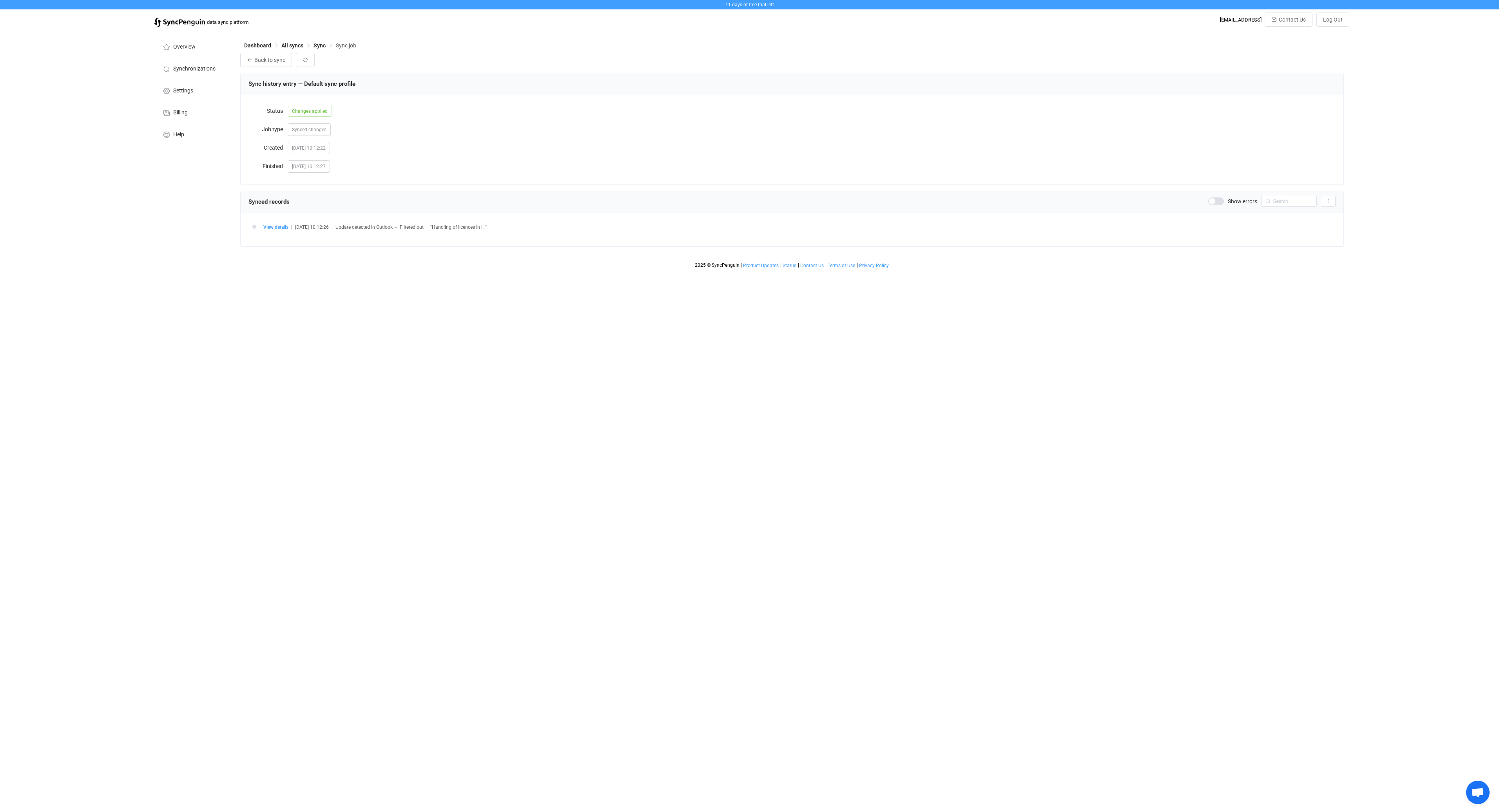
click at [477, 227] on span ""Handling of licences in i…"" at bounding box center [458, 226] width 57 height 5
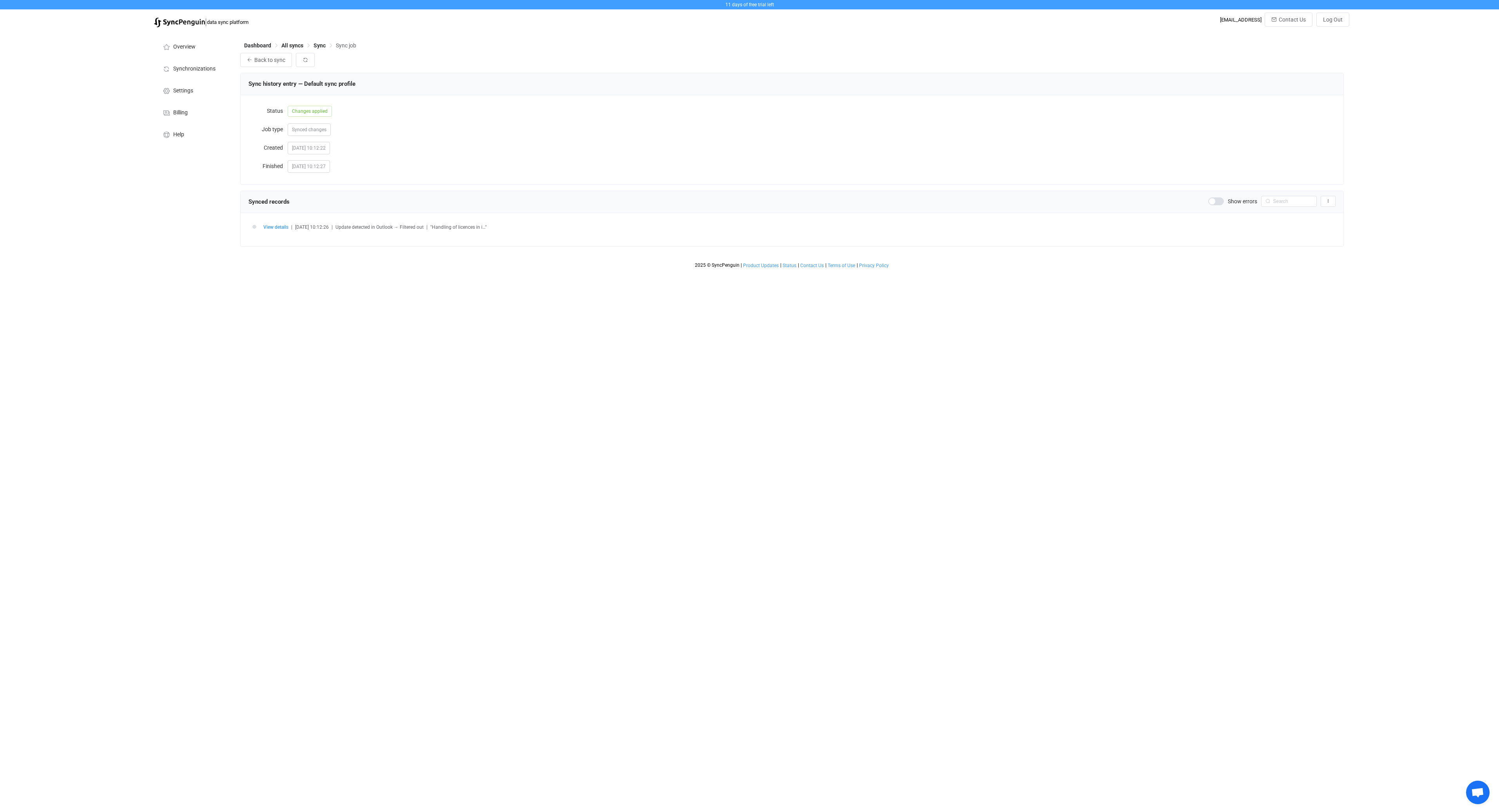
click at [427, 272] on html "11 days of free trial left | data sync platform [EMAIL_ADDRESS] Contact Us Log …" at bounding box center [749, 136] width 1499 height 272
click at [287, 228] on span "View details" at bounding box center [276, 226] width 25 height 5
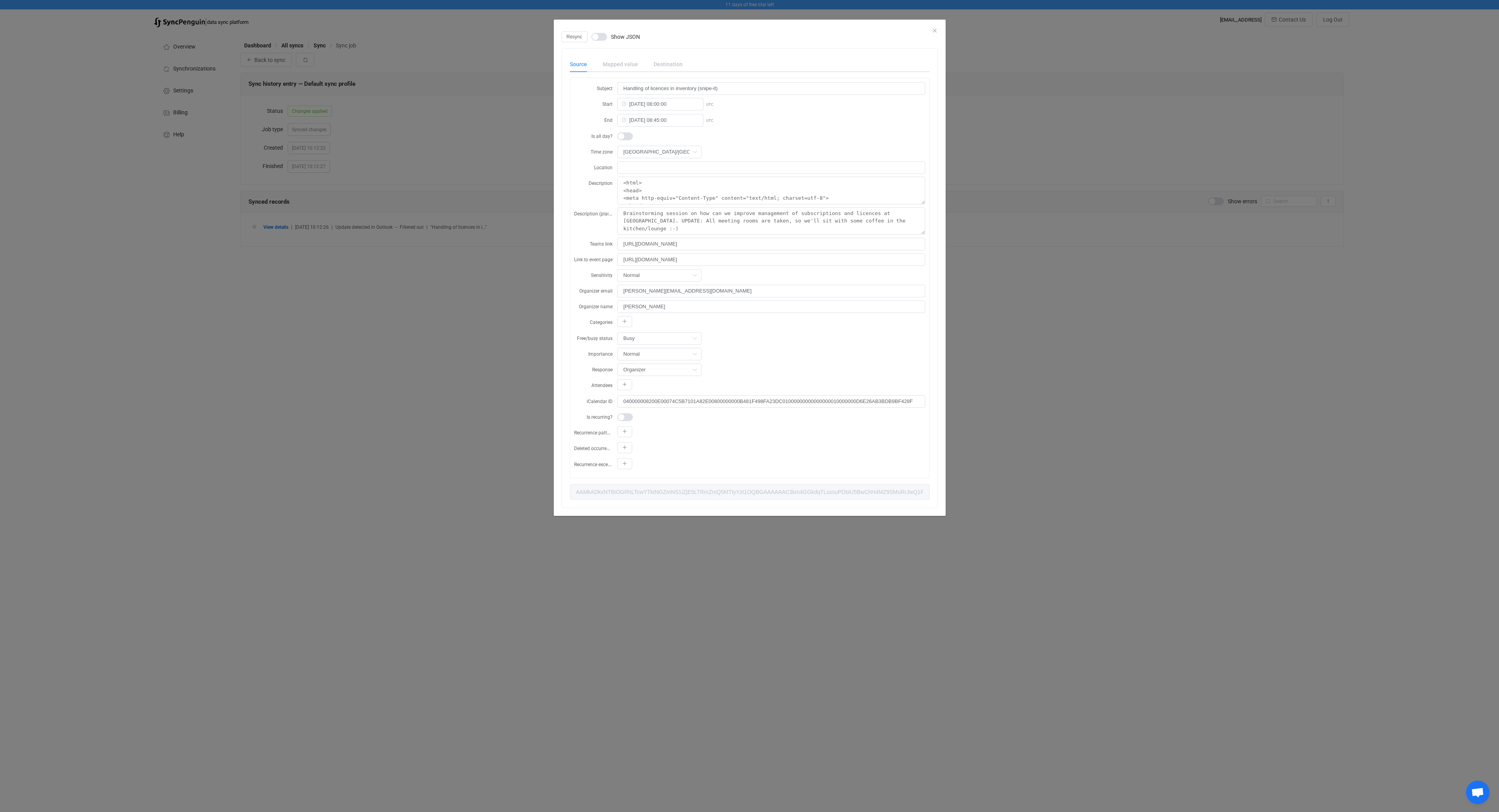
click at [495, 347] on div "Resync Show JSON Source Mapped value Destination Subject Handling of licences i…" at bounding box center [749, 406] width 1499 height 812
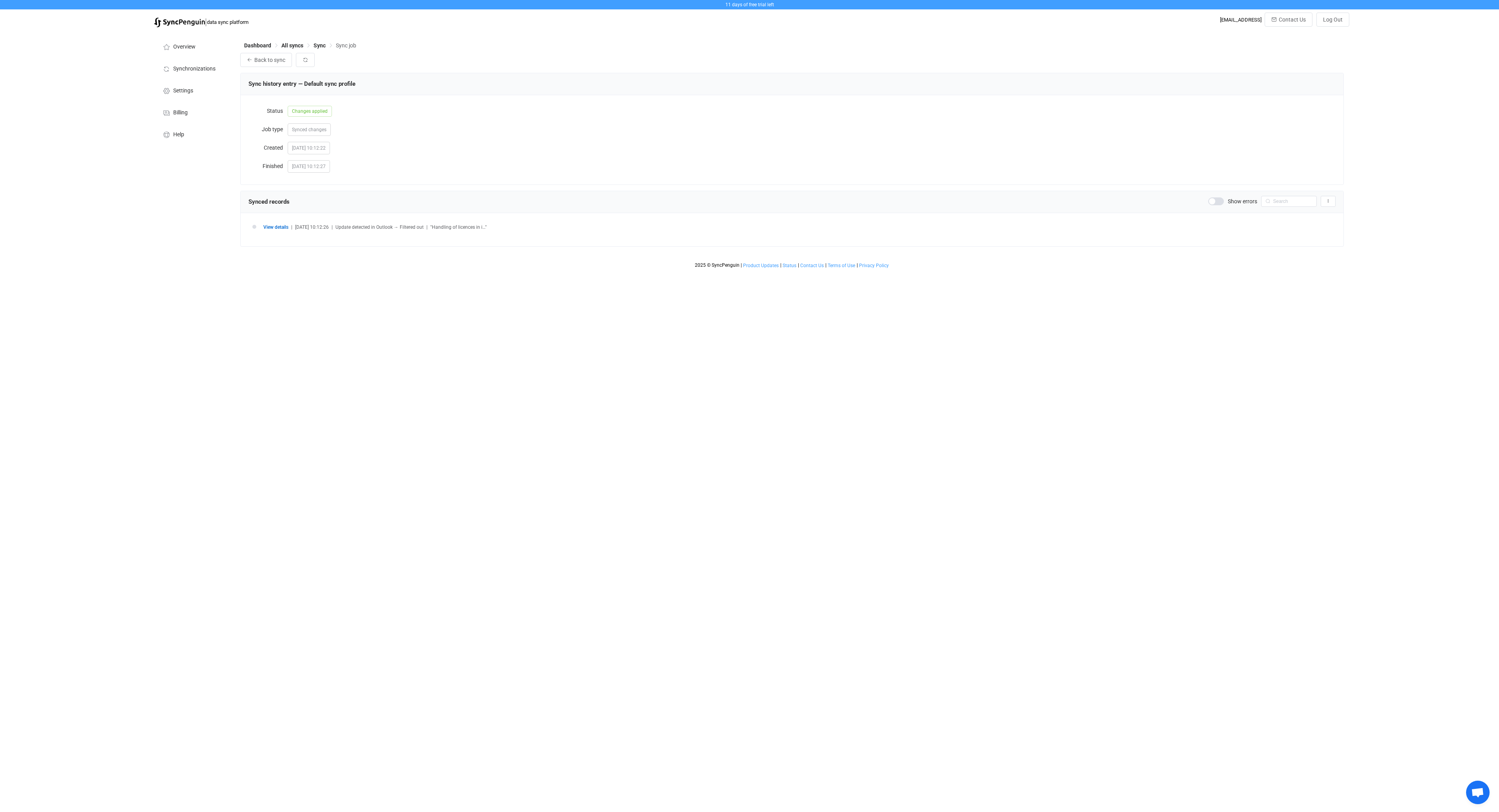
click at [275, 225] on span "View details" at bounding box center [276, 226] width 25 height 5
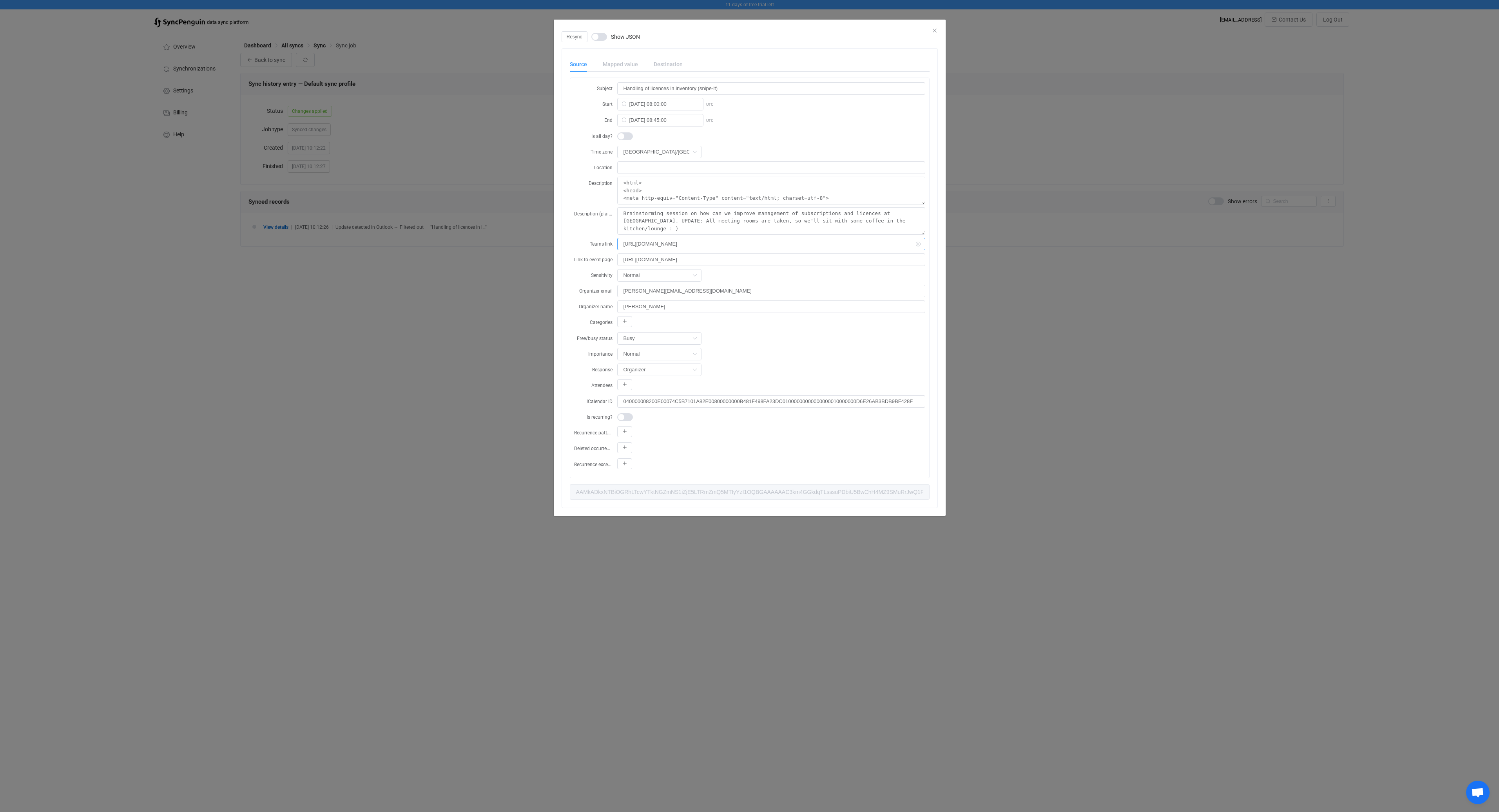
click at [737, 246] on input "[URL][DOMAIN_NAME]" at bounding box center [771, 244] width 308 height 13
click at [739, 257] on input "[URL][DOMAIN_NAME]" at bounding box center [771, 259] width 308 height 13
click at [734, 291] on input "[PERSON_NAME][EMAIL_ADDRESS][DOMAIN_NAME]" at bounding box center [771, 291] width 308 height 13
click at [737, 303] on input "[PERSON_NAME]" at bounding box center [771, 306] width 308 height 13
drag, startPoint x: 476, startPoint y: 385, endPoint x: 476, endPoint y: 381, distance: 4.0
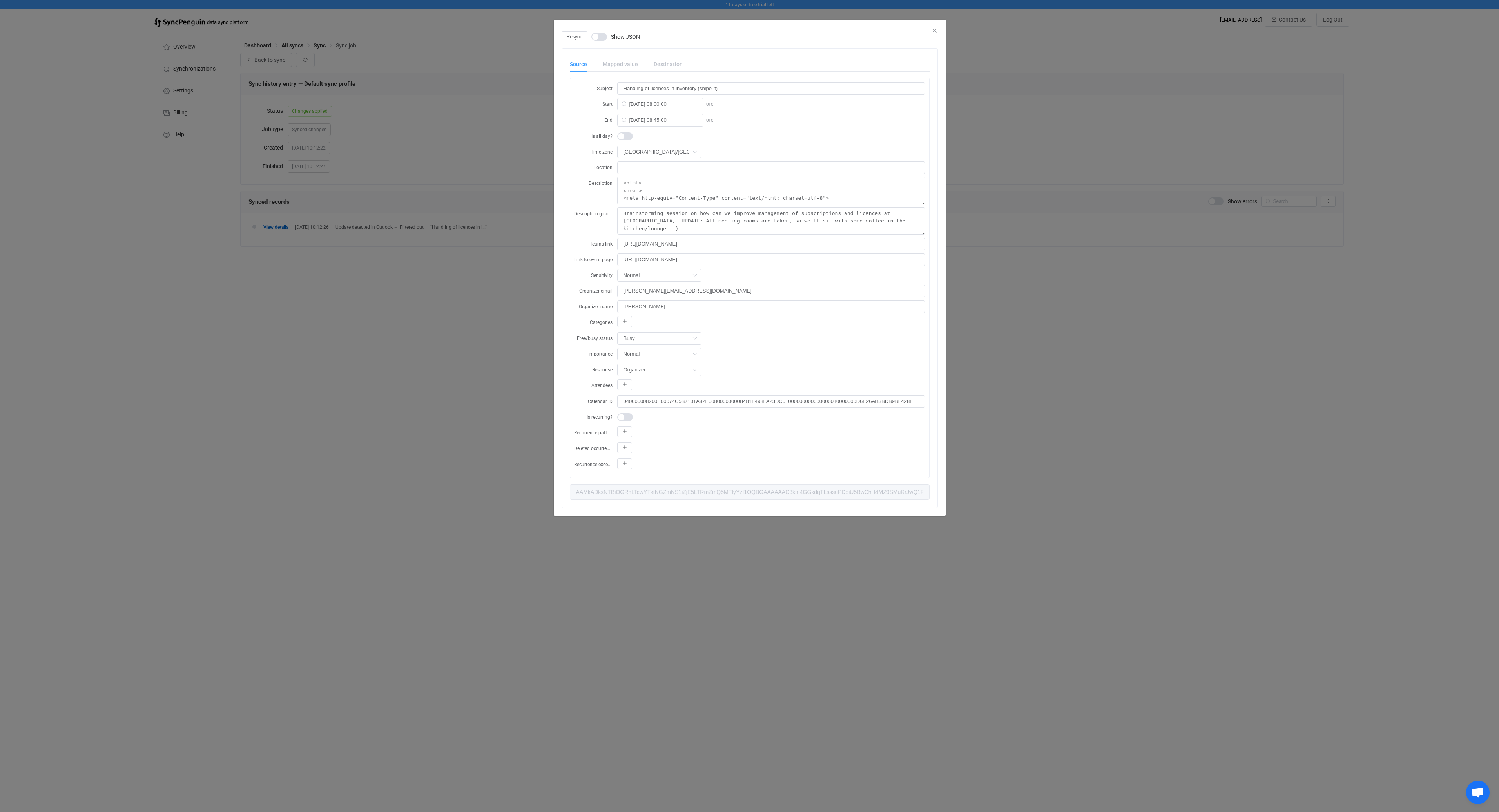
click at [476, 385] on div "Resync Show JSON Source Mapped value Destination Subject Handling of licences i…" at bounding box center [749, 406] width 1499 height 812
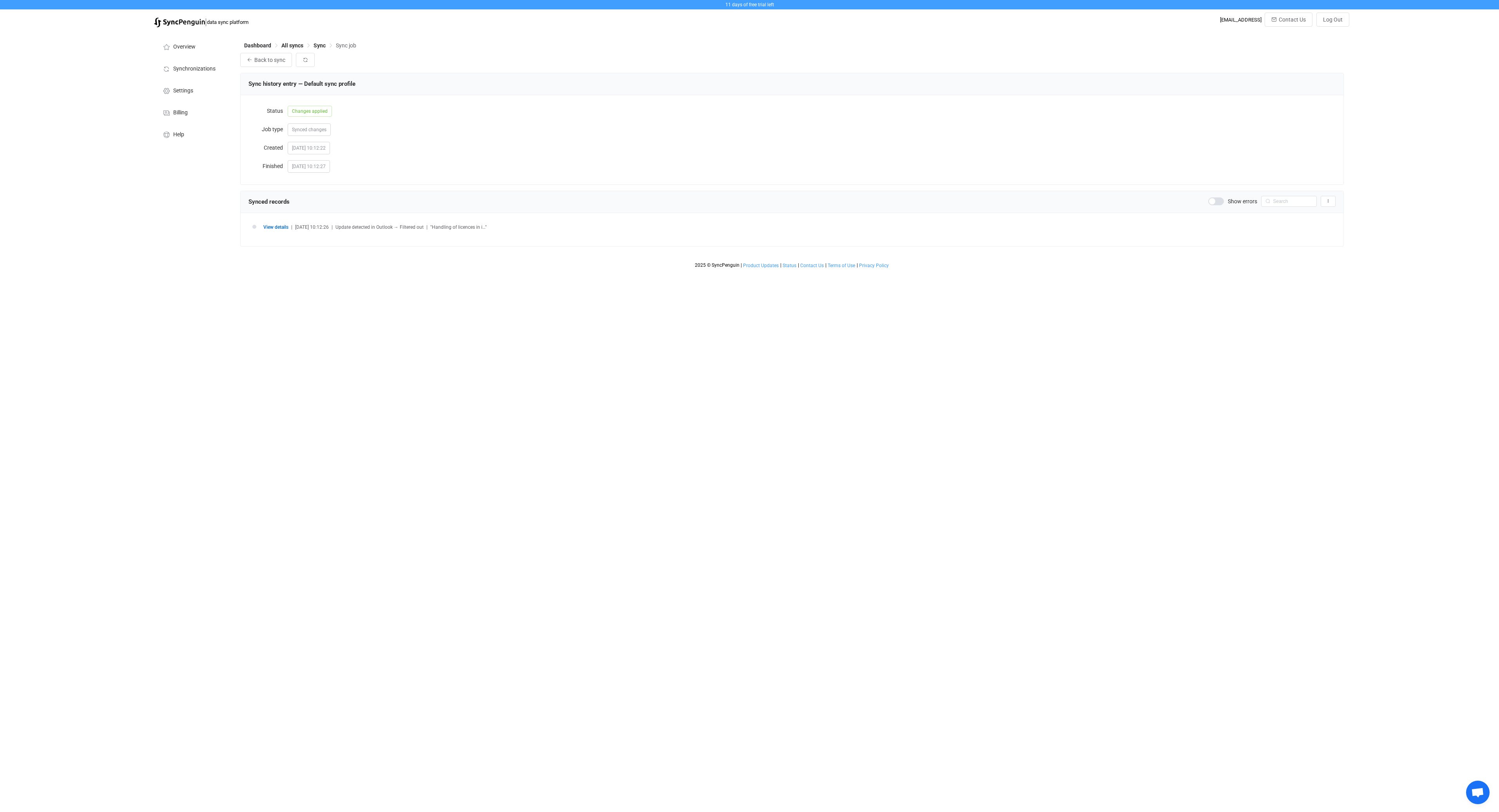
click at [472, 272] on html "11 days of free trial left | data sync platform [EMAIL_ADDRESS] Contact Us Log …" at bounding box center [749, 136] width 1499 height 272
click at [323, 45] on span "Sync" at bounding box center [320, 45] width 12 height 6
type input "12 hours"
